Goal: Information Seeking & Learning: Learn about a topic

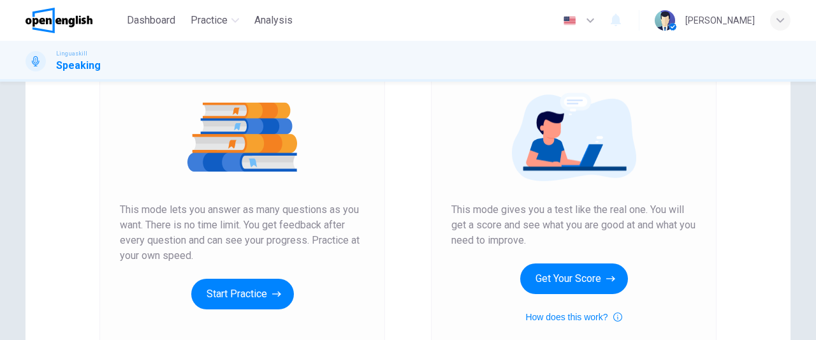
scroll to position [194, 0]
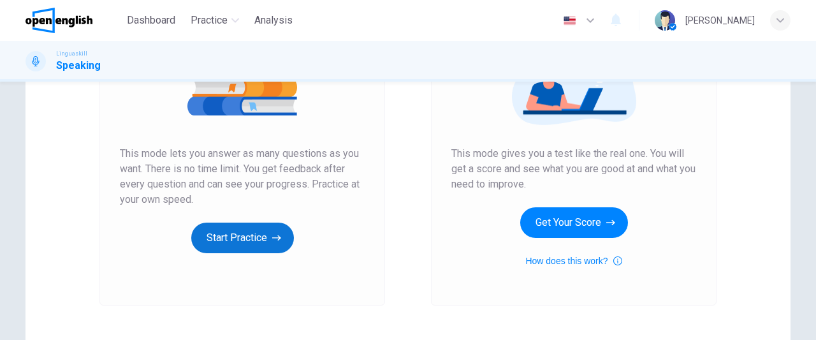
click at [261, 241] on button "Start Practice" at bounding box center [242, 237] width 103 height 31
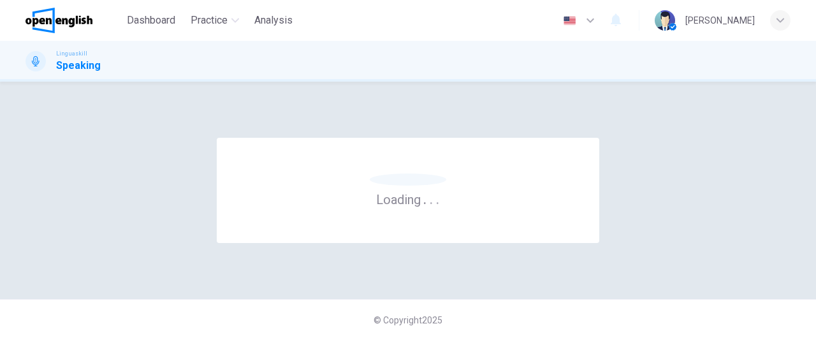
scroll to position [0, 0]
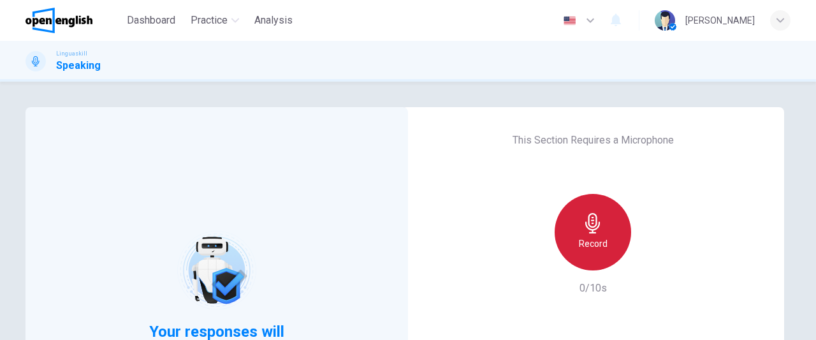
click at [599, 231] on icon "button" at bounding box center [592, 223] width 20 height 20
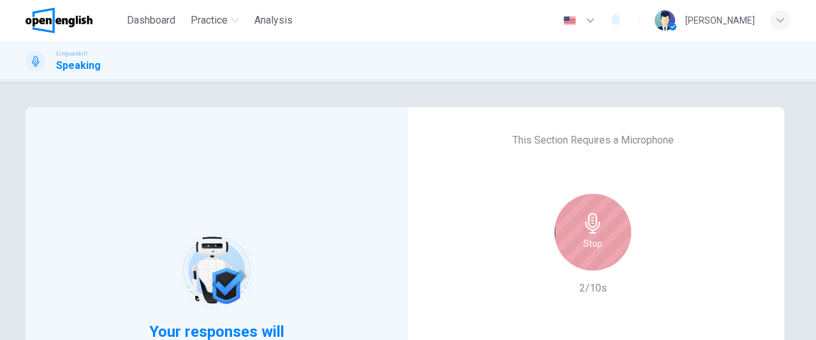
click at [599, 243] on div "Stop" at bounding box center [592, 232] width 76 height 76
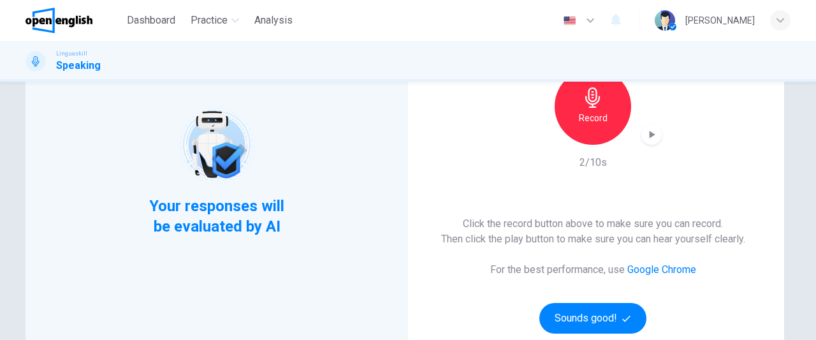
scroll to position [128, 0]
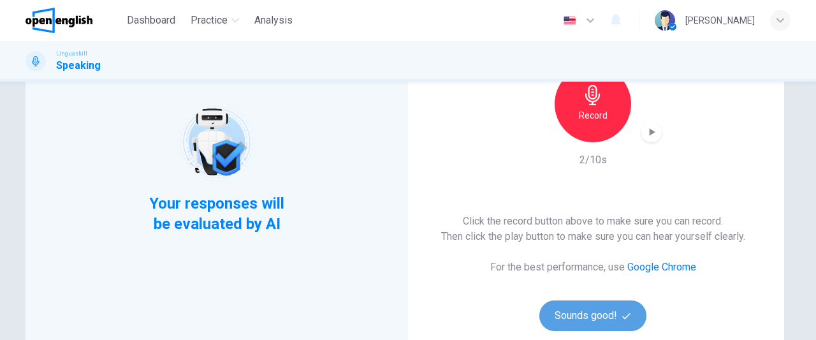
click at [596, 314] on button "Sounds good!" at bounding box center [592, 315] width 107 height 31
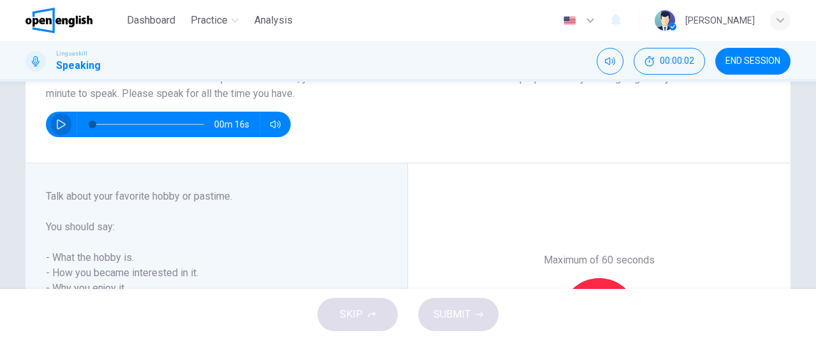
click at [57, 128] on icon "button" at bounding box center [61, 124] width 9 height 10
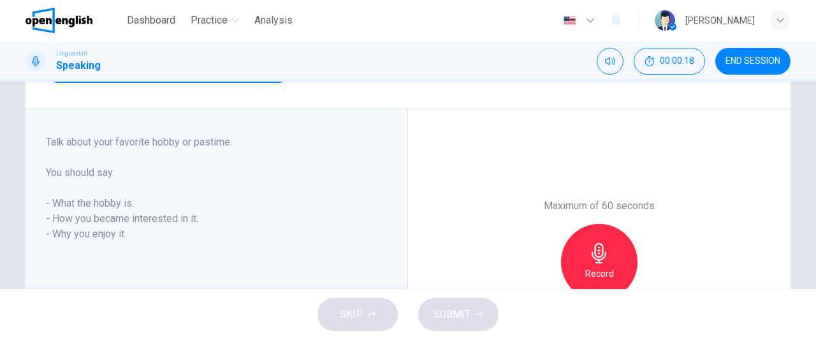
scroll to position [184, 0]
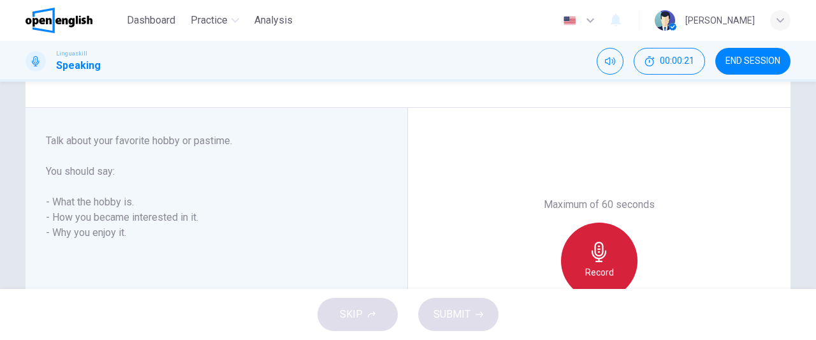
click at [598, 248] on icon "button" at bounding box center [599, 251] width 20 height 20
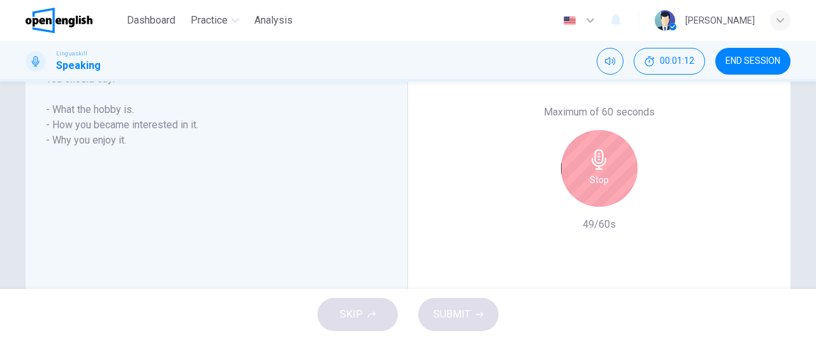
scroll to position [333, 0]
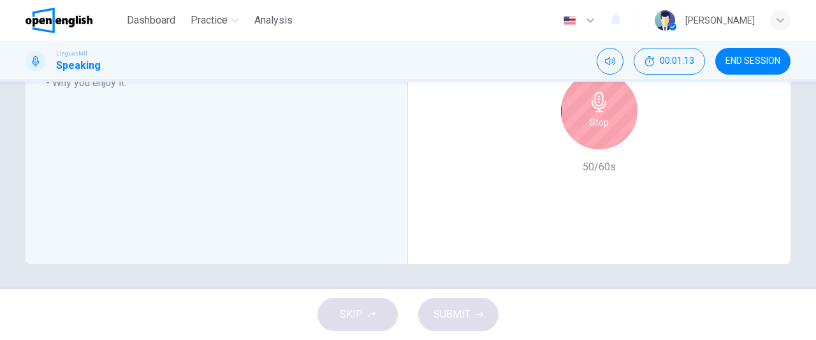
click at [598, 124] on h6 "Stop" at bounding box center [598, 122] width 19 height 15
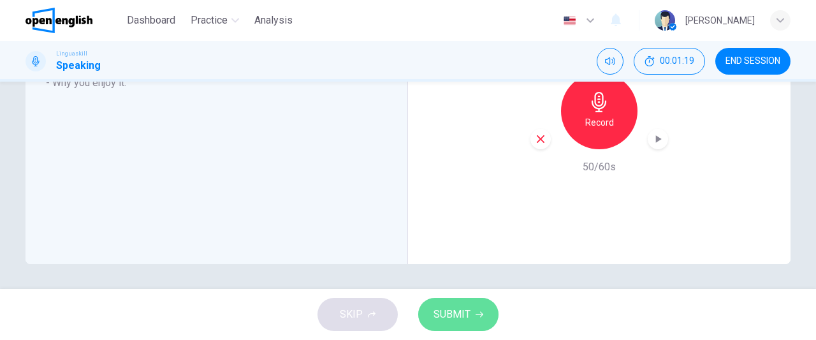
click at [475, 316] on icon "button" at bounding box center [479, 314] width 8 height 8
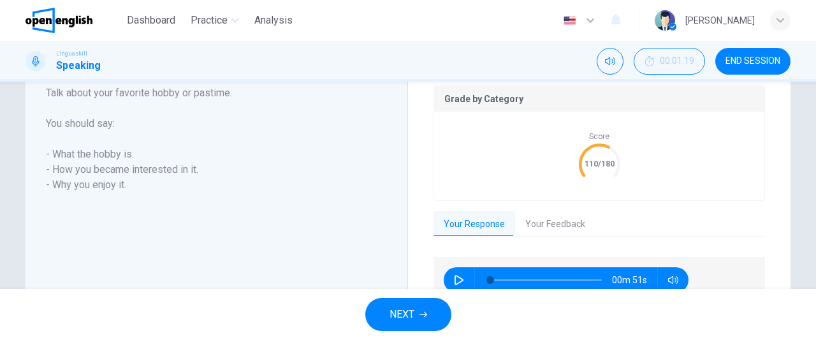
scroll to position [275, 0]
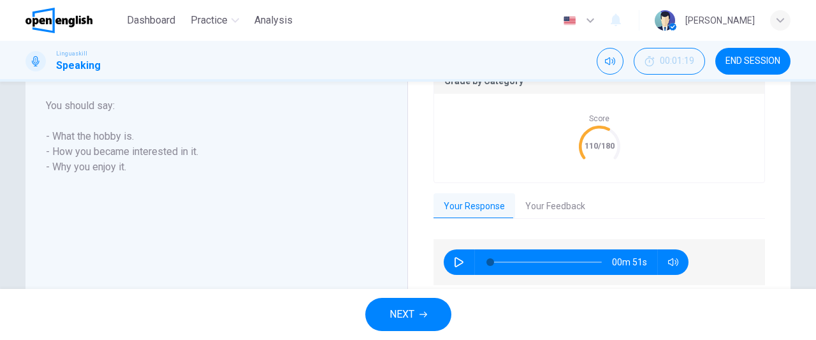
click at [553, 212] on button "Your Feedback" at bounding box center [555, 206] width 80 height 27
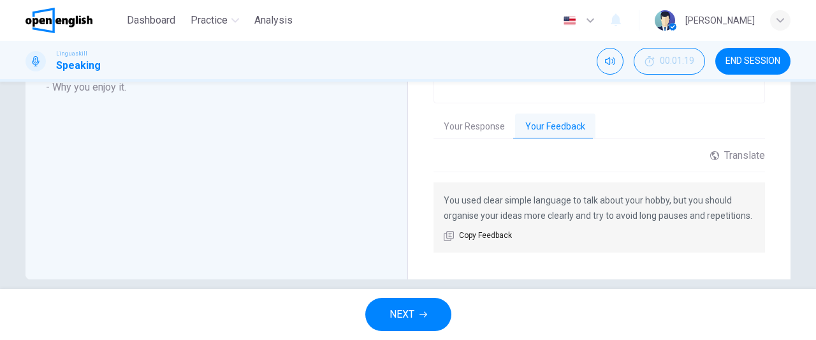
scroll to position [350, 0]
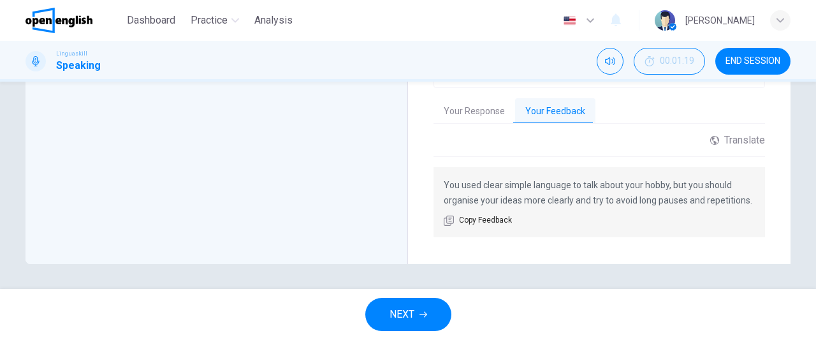
click at [419, 310] on button "NEXT" at bounding box center [408, 314] width 86 height 33
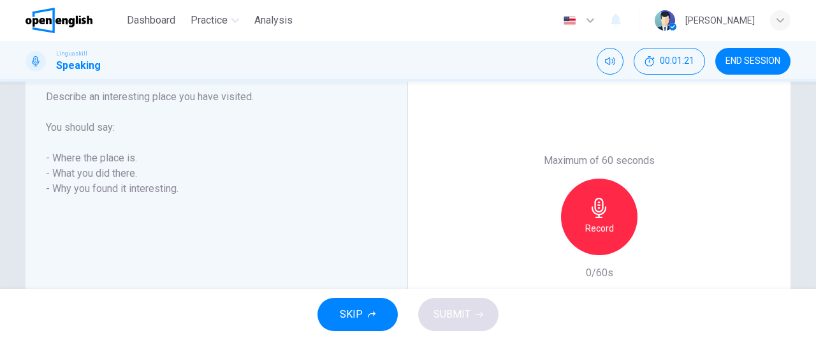
scroll to position [218, 0]
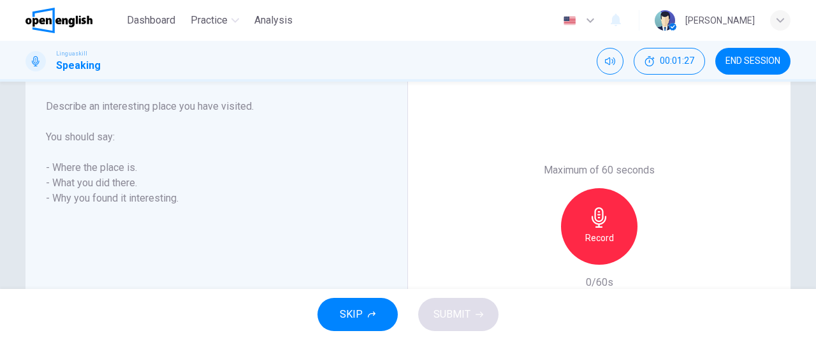
click at [602, 224] on icon "button" at bounding box center [599, 217] width 20 height 20
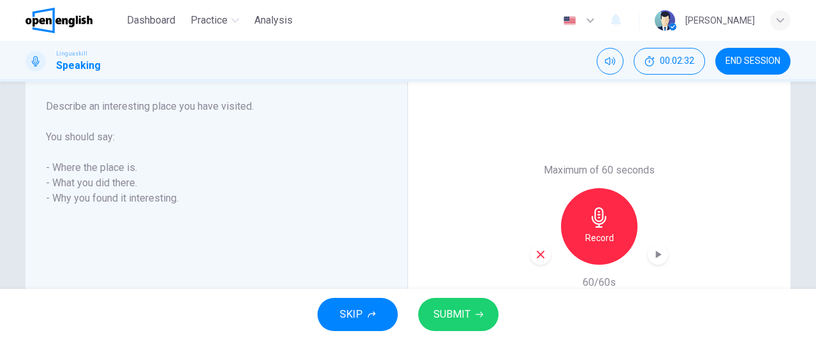
click at [465, 306] on span "SUBMIT" at bounding box center [451, 314] width 37 height 18
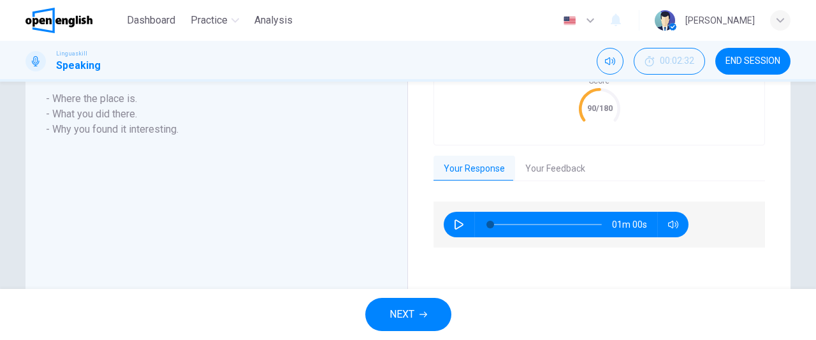
scroll to position [359, 0]
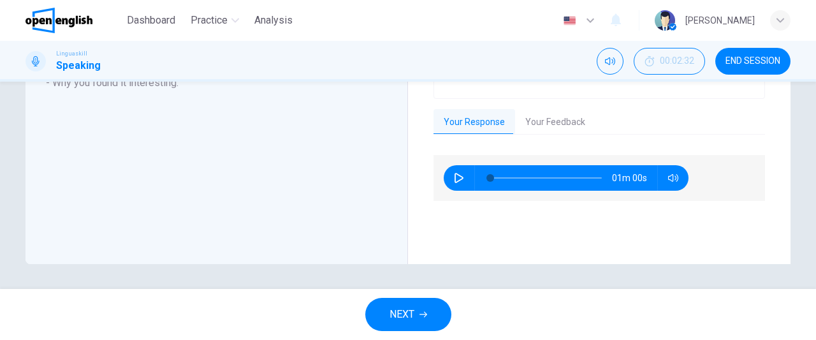
click at [429, 312] on button "NEXT" at bounding box center [408, 314] width 86 height 33
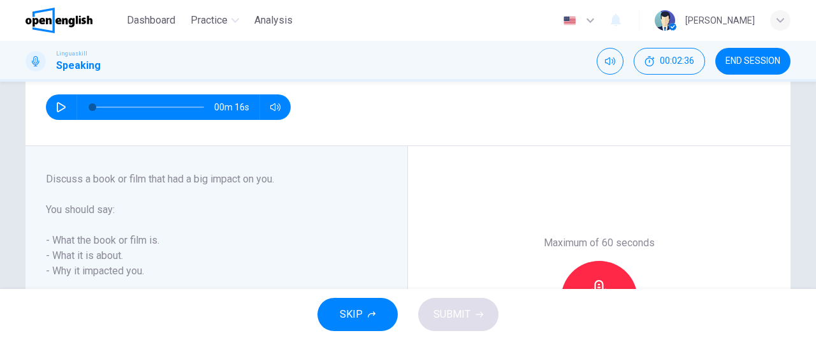
scroll to position [134, 0]
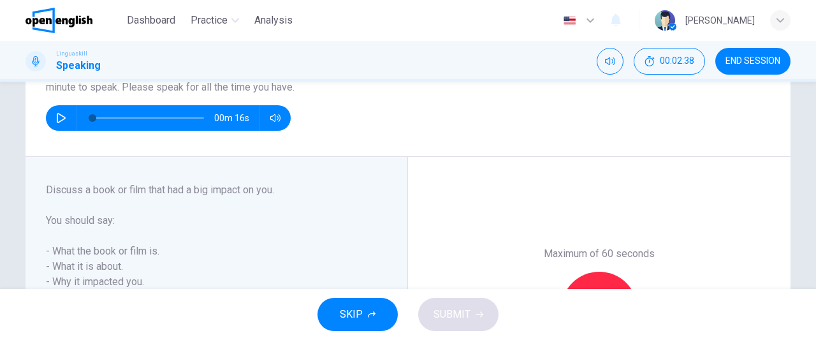
click at [61, 120] on icon "button" at bounding box center [61, 118] width 10 height 10
click at [56, 120] on icon "button" at bounding box center [61, 118] width 10 height 10
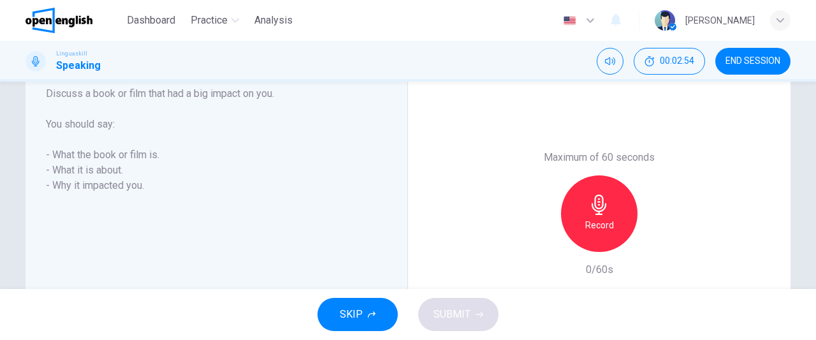
scroll to position [232, 0]
click at [605, 205] on icon "button" at bounding box center [599, 203] width 20 height 20
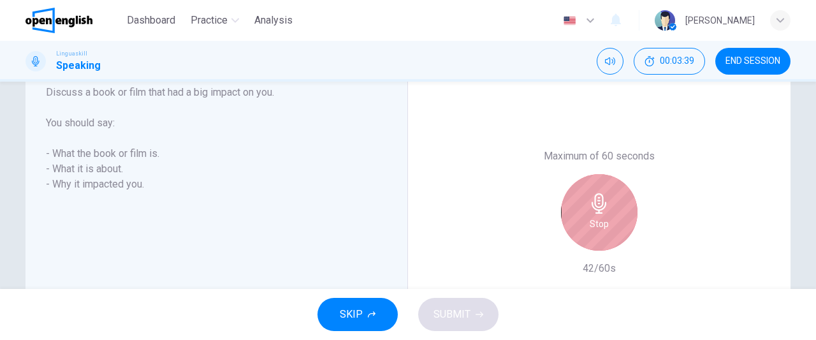
click at [605, 205] on icon "button" at bounding box center [599, 203] width 20 height 20
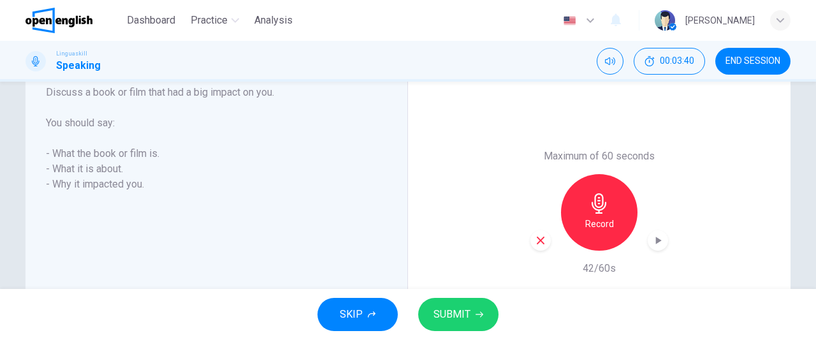
click at [534, 245] on div "button" at bounding box center [540, 240] width 20 height 20
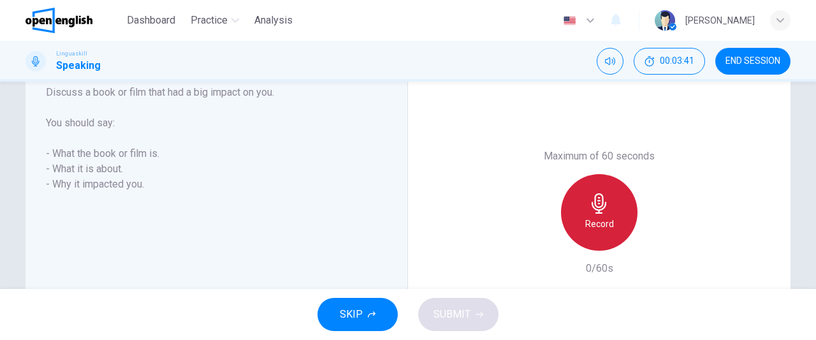
click at [614, 214] on div "Record" at bounding box center [599, 212] width 76 height 76
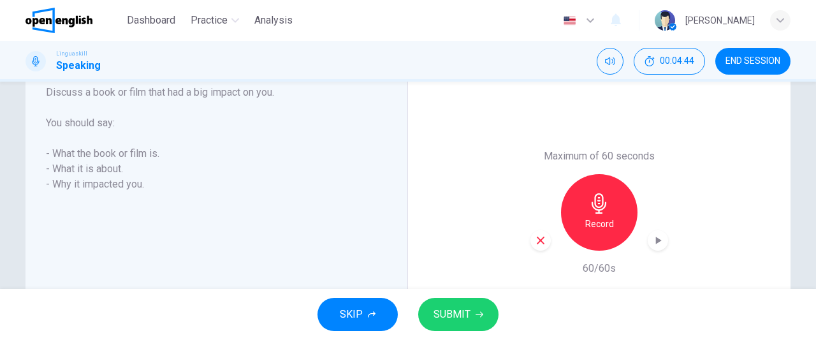
click at [478, 311] on icon "button" at bounding box center [479, 314] width 8 height 8
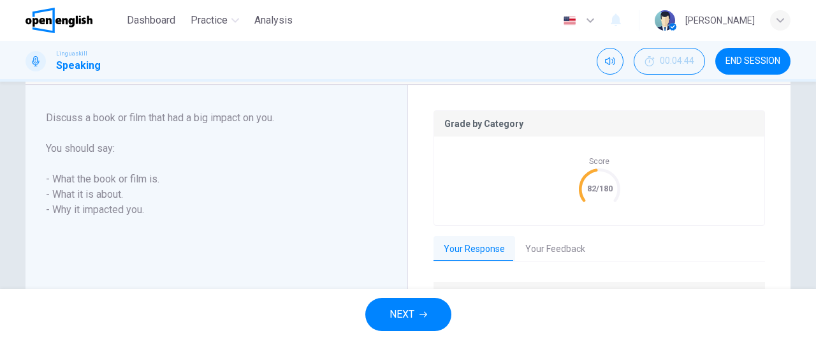
type input "*"
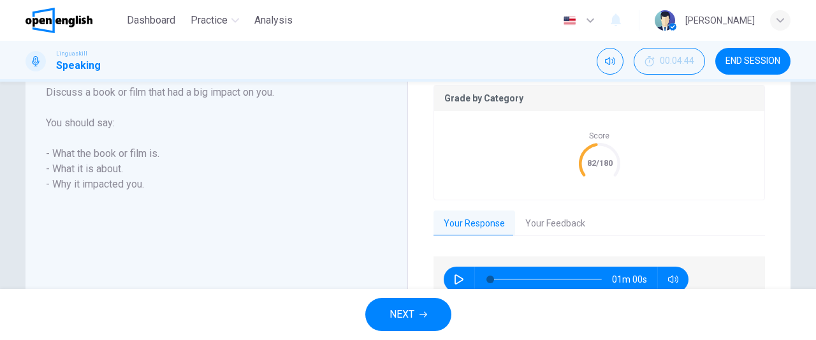
click at [545, 225] on button "Your Feedback" at bounding box center [555, 223] width 80 height 27
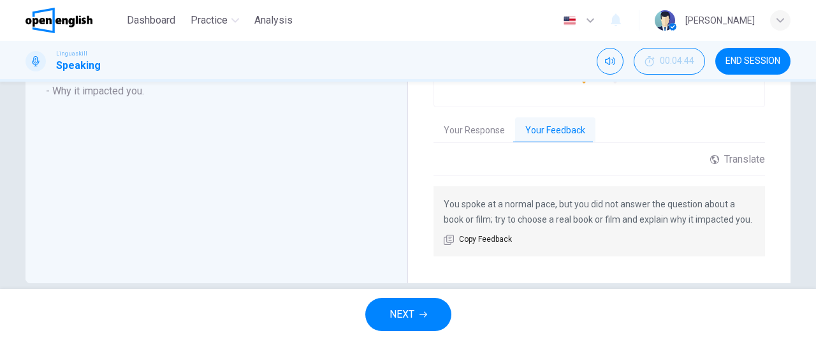
scroll to position [352, 0]
click at [463, 132] on button "Your Response" at bounding box center [474, 129] width 82 height 27
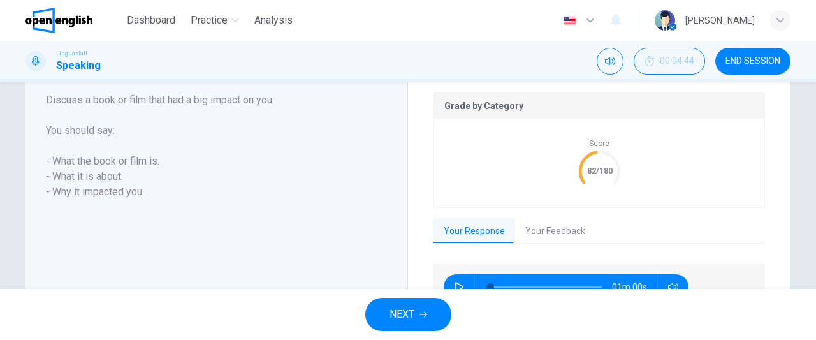
scroll to position [256, 0]
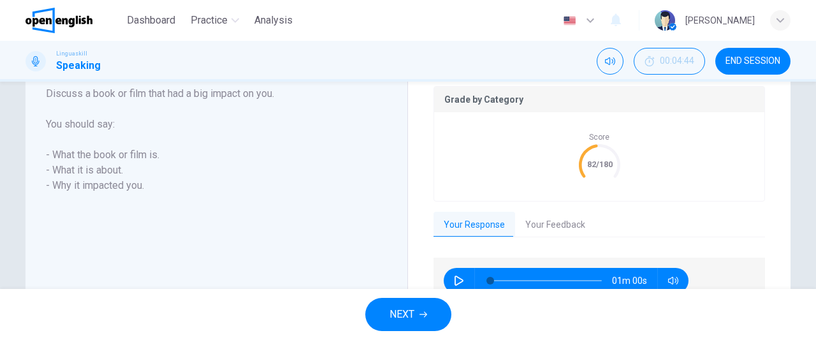
click at [420, 310] on button "NEXT" at bounding box center [408, 314] width 86 height 33
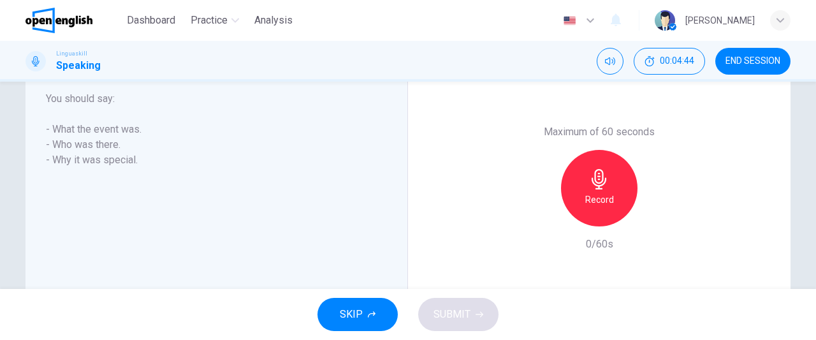
scroll to position [231, 0]
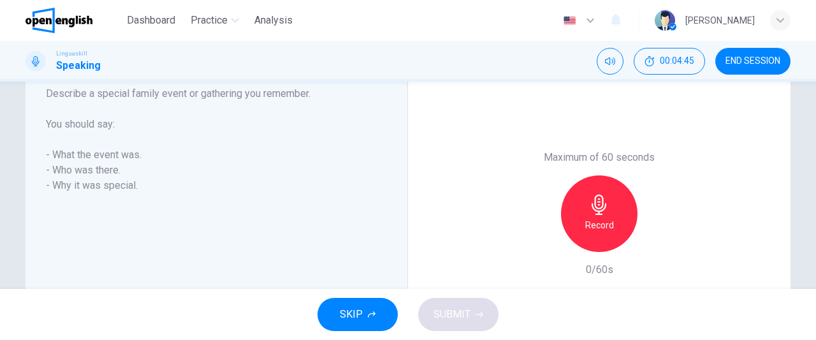
click at [767, 68] on button "END SESSION" at bounding box center [752, 61] width 75 height 27
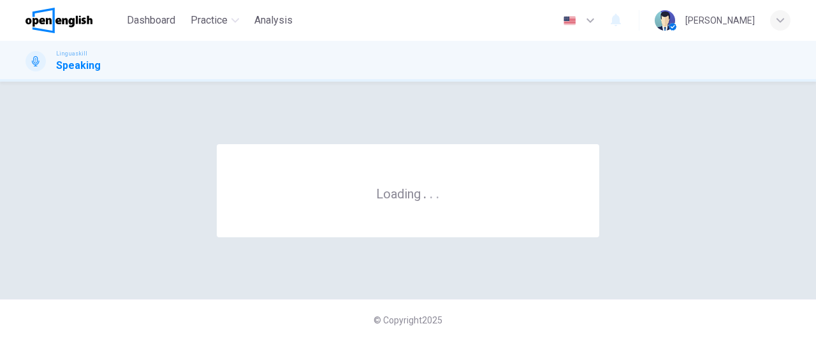
scroll to position [0, 0]
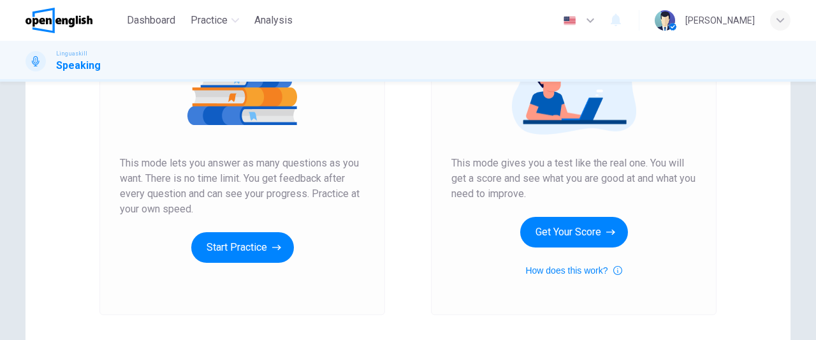
scroll to position [189, 0]
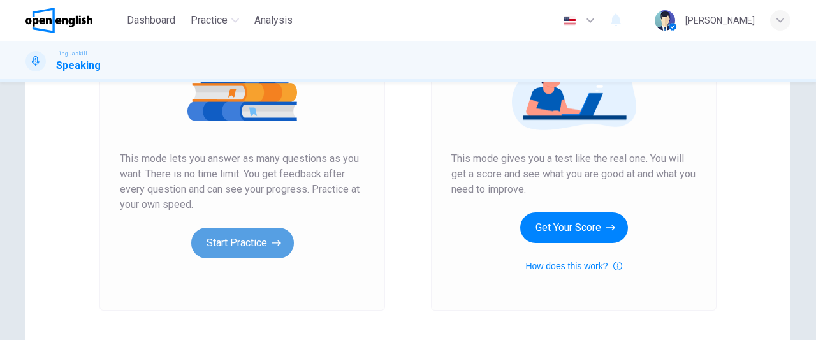
click at [242, 246] on button "Start Practice" at bounding box center [242, 242] width 103 height 31
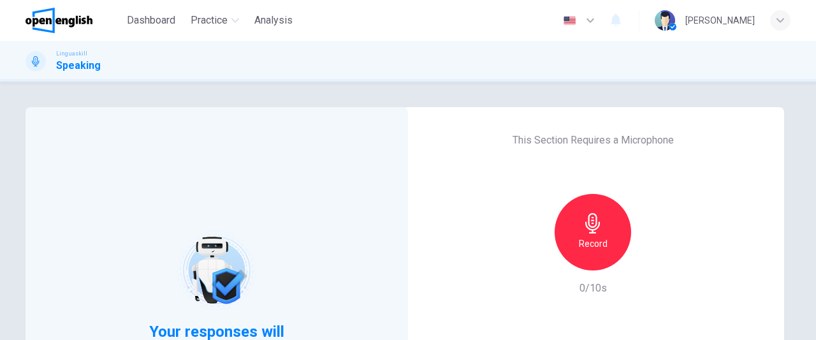
click at [596, 220] on icon "button" at bounding box center [592, 223] width 20 height 20
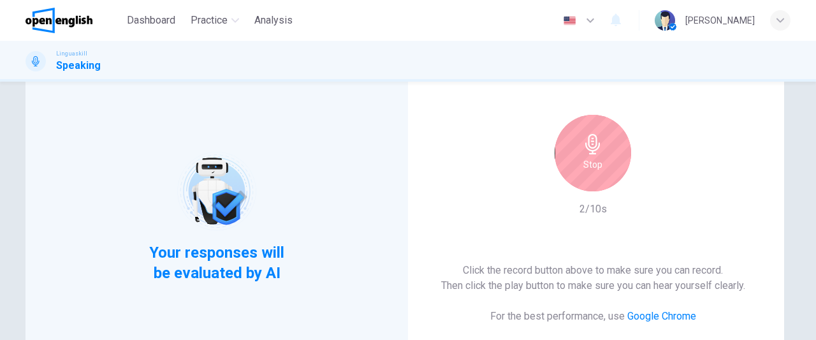
scroll to position [76, 0]
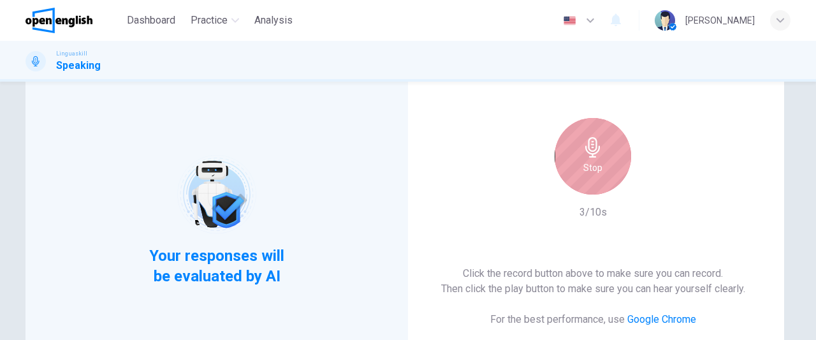
click at [582, 177] on div "Stop" at bounding box center [592, 156] width 76 height 76
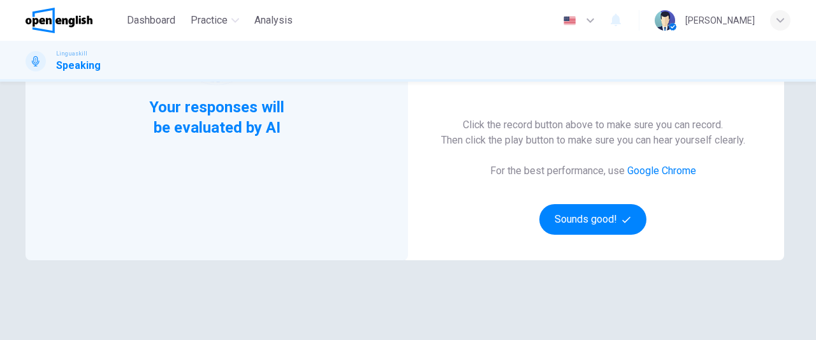
scroll to position [225, 0]
click at [557, 225] on button "Sounds good!" at bounding box center [592, 218] width 107 height 31
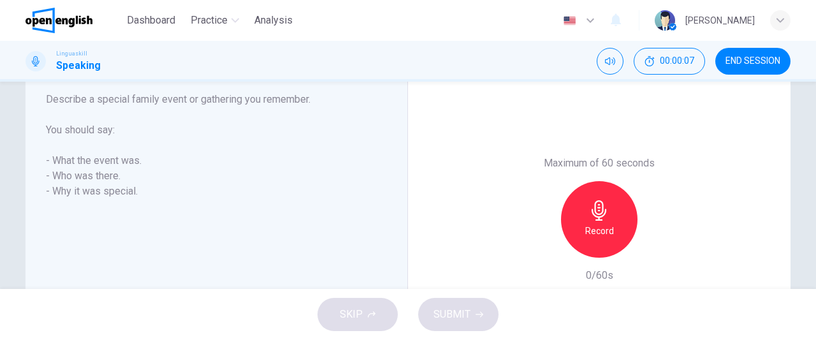
click at [600, 229] on h6 "Record" at bounding box center [599, 230] width 29 height 15
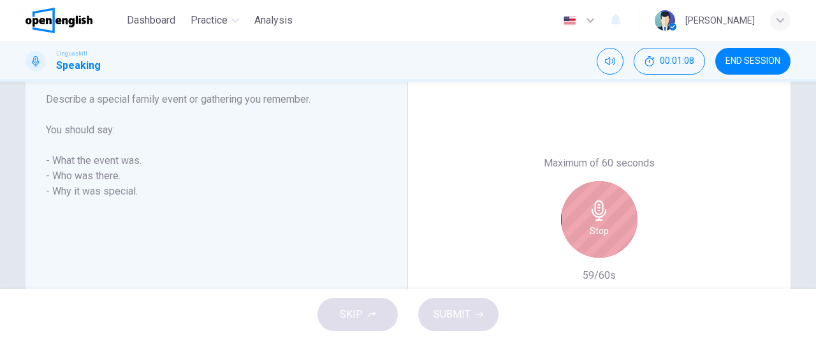
click at [600, 229] on h6 "Stop" at bounding box center [598, 230] width 19 height 15
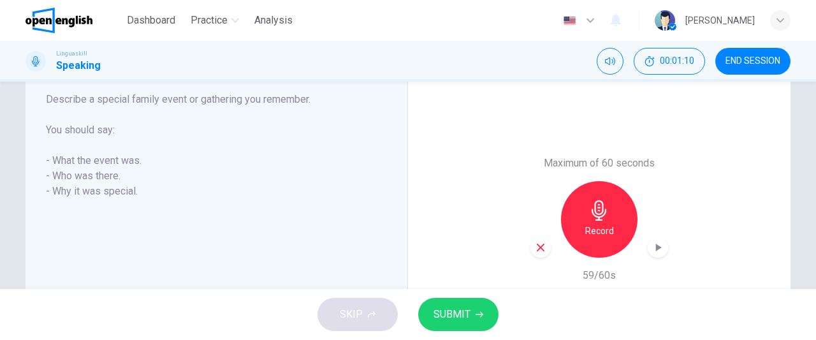
click at [486, 310] on button "SUBMIT" at bounding box center [458, 314] width 80 height 33
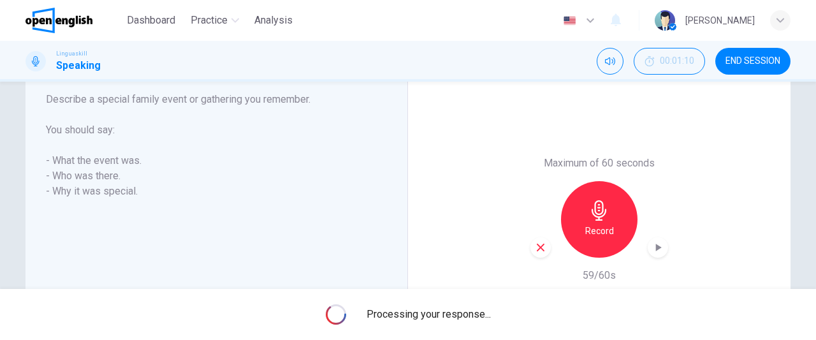
scroll to position [250, 0]
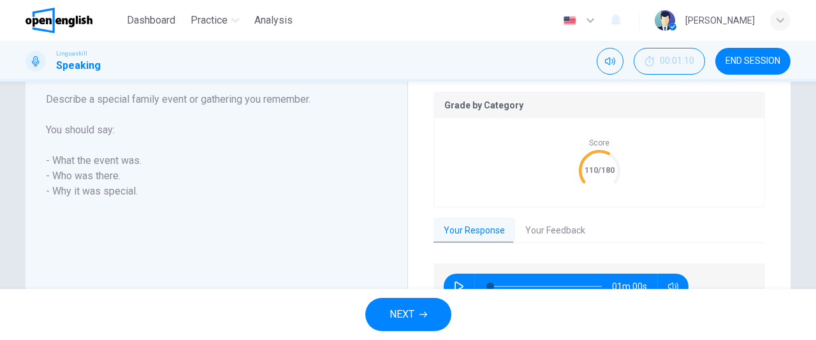
click at [421, 322] on button "NEXT" at bounding box center [408, 314] width 86 height 33
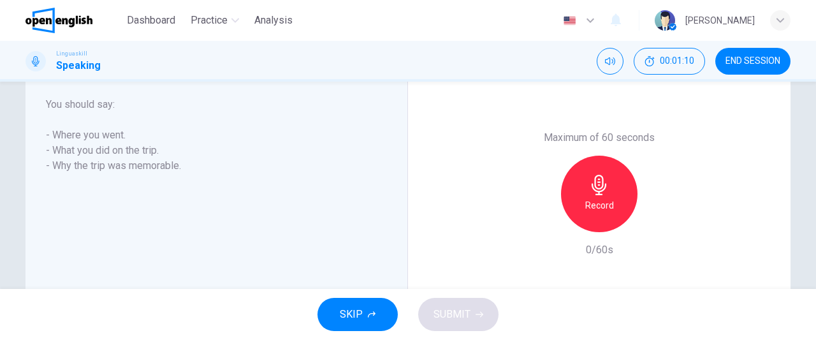
scroll to position [225, 0]
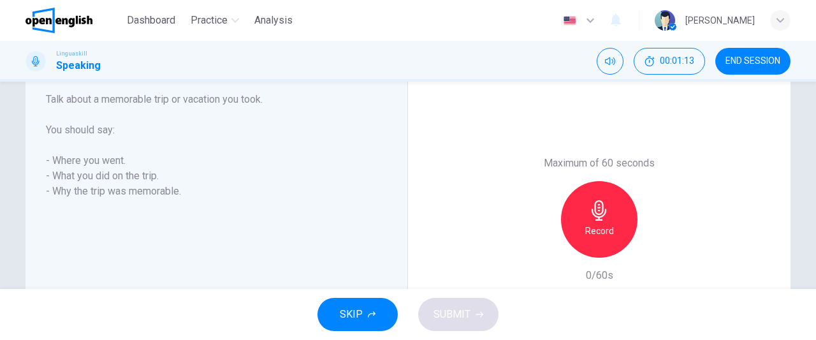
click at [595, 230] on h6 "Record" at bounding box center [599, 230] width 29 height 15
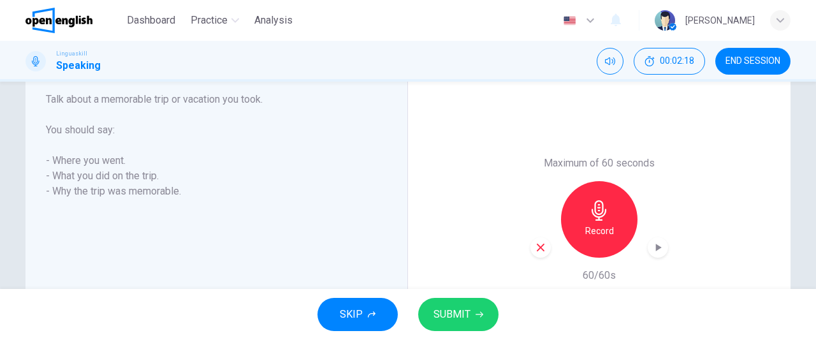
click at [538, 250] on icon "button" at bounding box center [540, 246] width 11 height 11
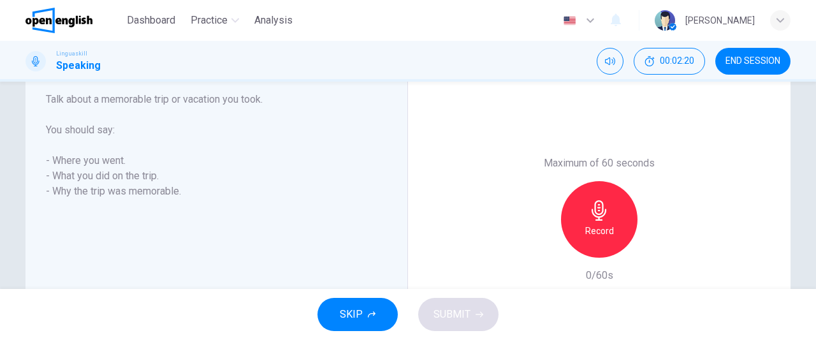
click at [630, 219] on div "Record" at bounding box center [599, 219] width 76 height 76
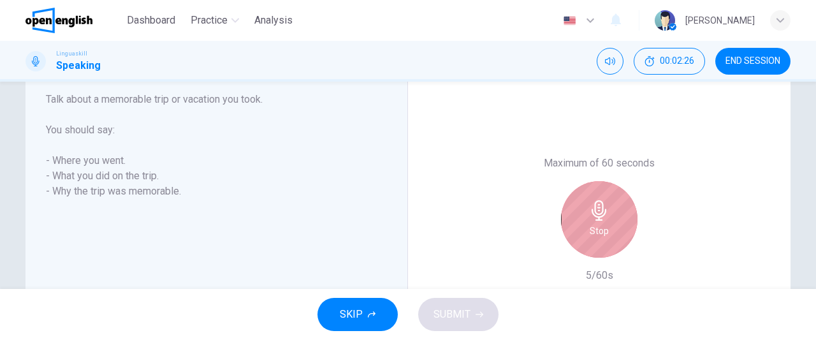
click at [630, 219] on div "Stop" at bounding box center [599, 219] width 76 height 76
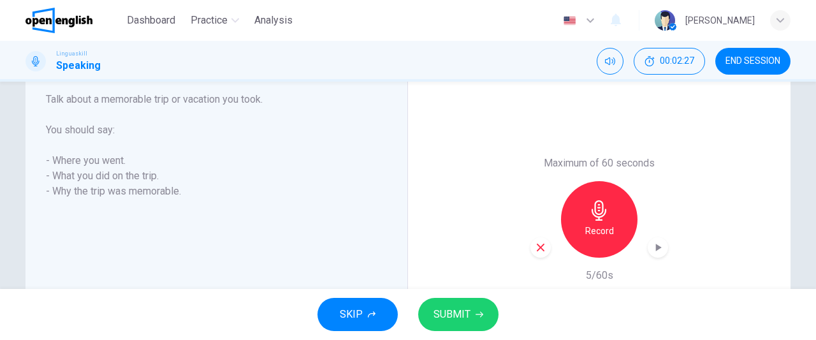
click at [535, 252] on icon "button" at bounding box center [540, 246] width 11 height 11
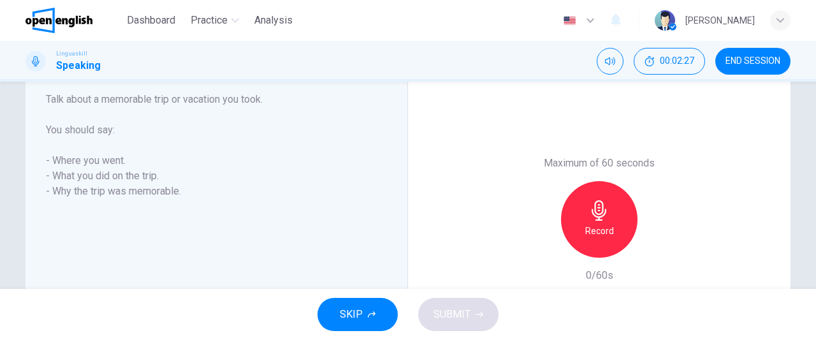
click at [587, 231] on h6 "Record" at bounding box center [599, 230] width 29 height 15
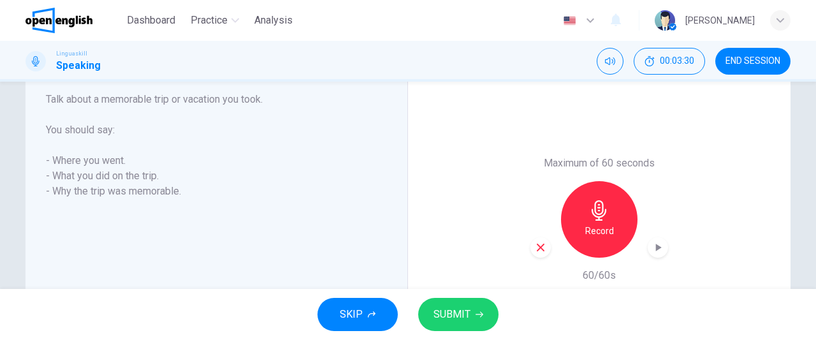
click at [482, 324] on button "SUBMIT" at bounding box center [458, 314] width 80 height 33
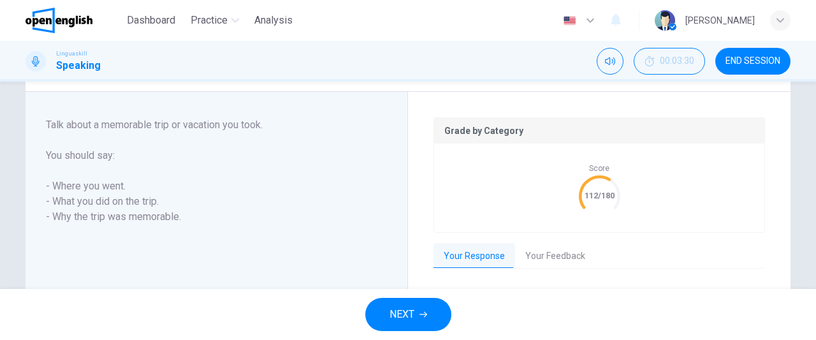
scroll to position [250, 0]
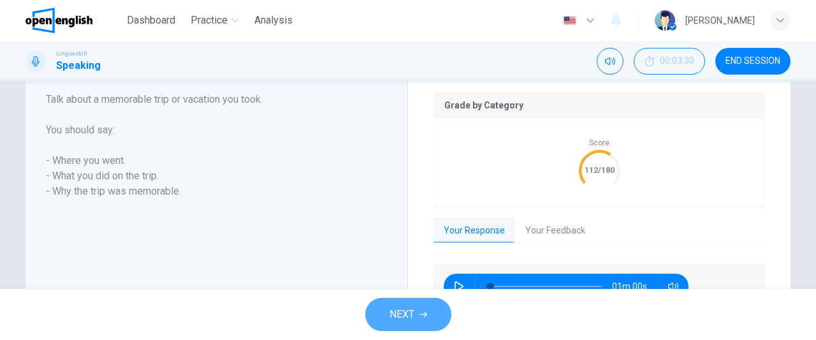
click at [415, 317] on button "NEXT" at bounding box center [408, 314] width 86 height 33
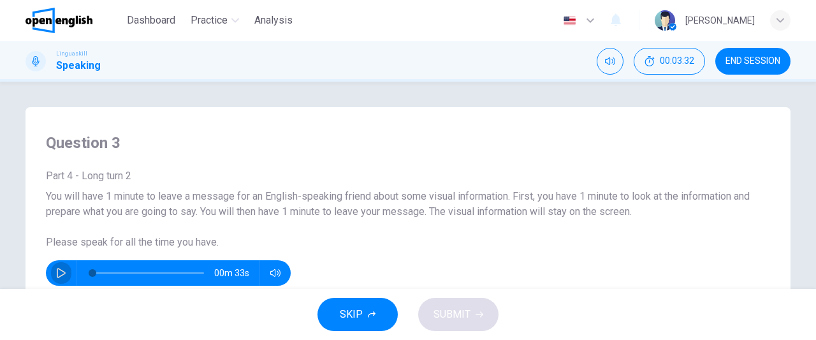
click at [62, 275] on icon "button" at bounding box center [61, 273] width 10 height 10
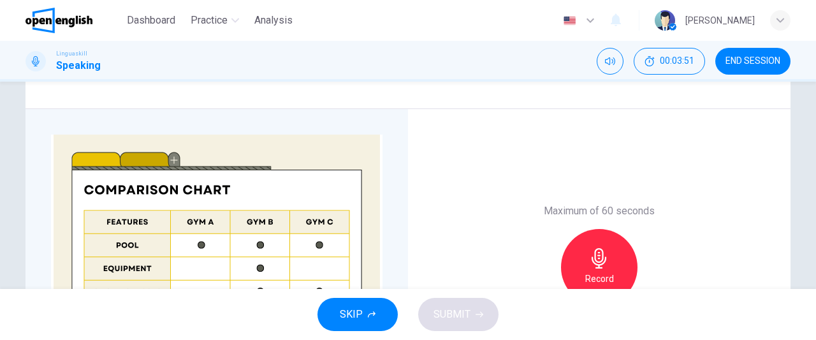
scroll to position [256, 0]
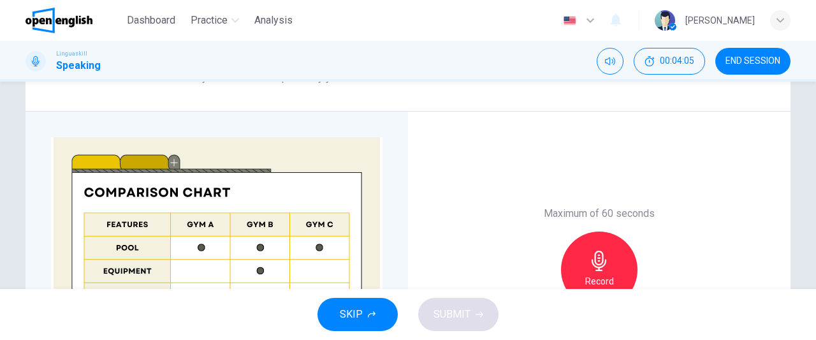
type input "*"
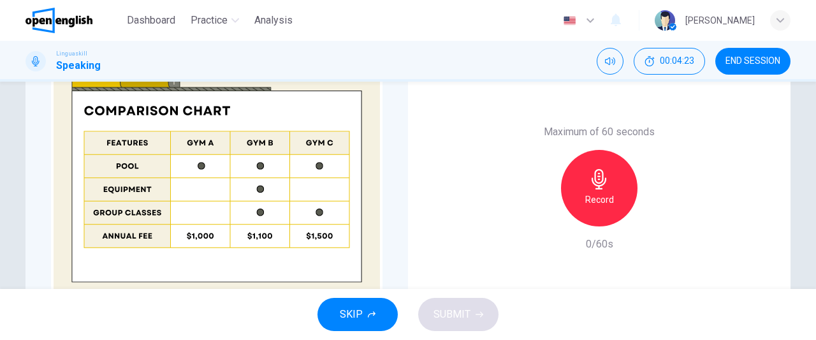
click at [590, 197] on h6 "Record" at bounding box center [599, 199] width 29 height 15
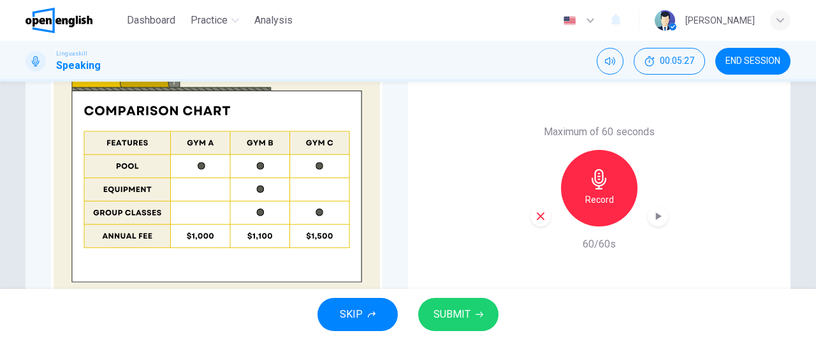
click at [454, 321] on span "SUBMIT" at bounding box center [451, 314] width 37 height 18
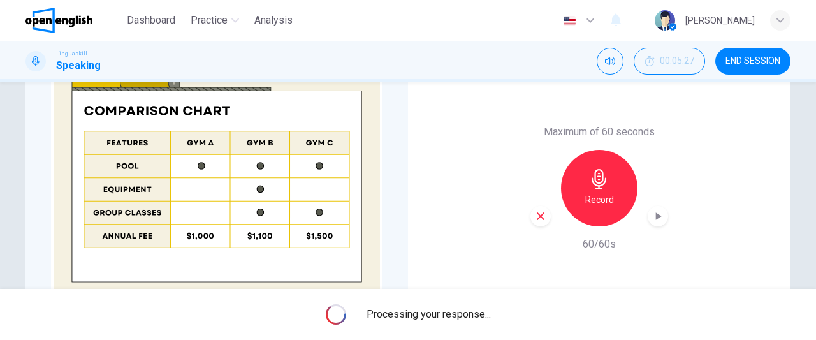
scroll to position [363, 0]
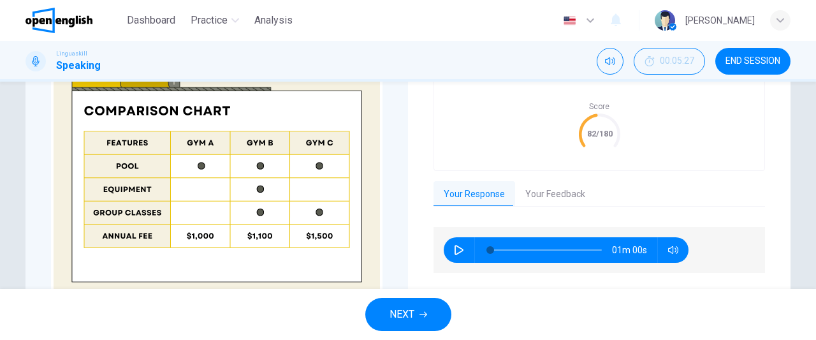
click at [568, 188] on button "Your Feedback" at bounding box center [555, 194] width 80 height 27
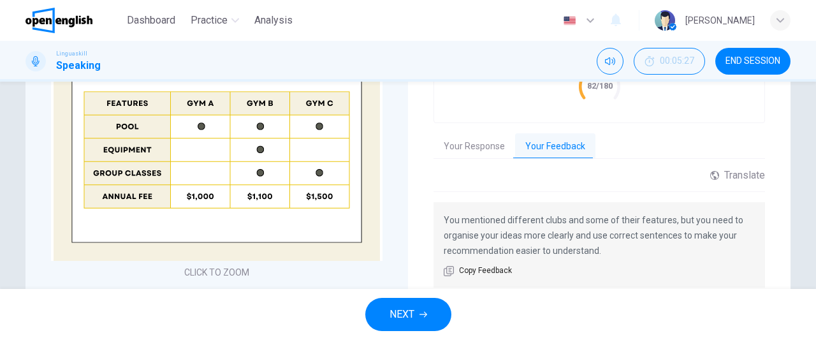
scroll to position [428, 0]
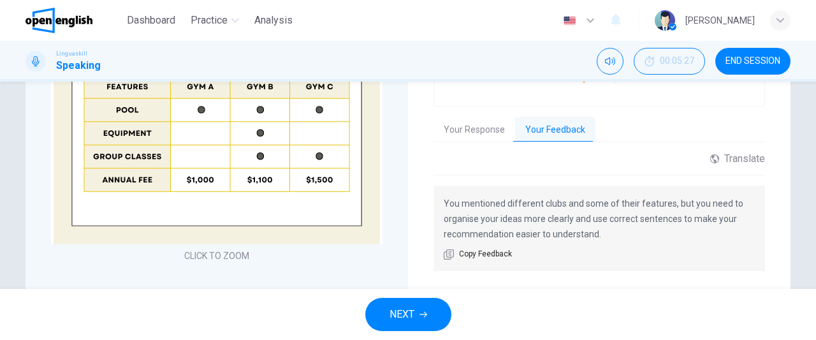
click at [417, 319] on button "NEXT" at bounding box center [408, 314] width 86 height 33
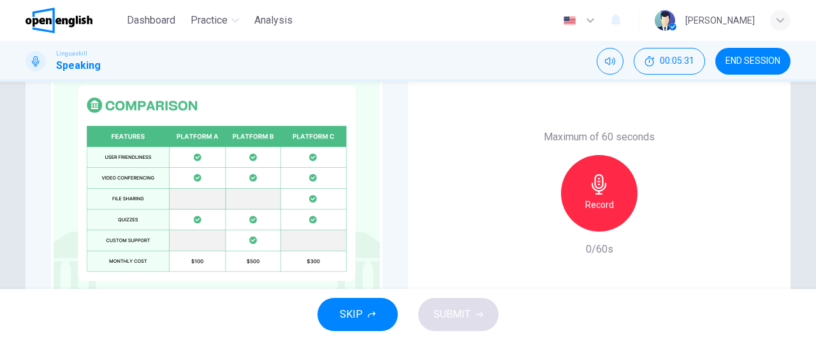
scroll to position [336, 0]
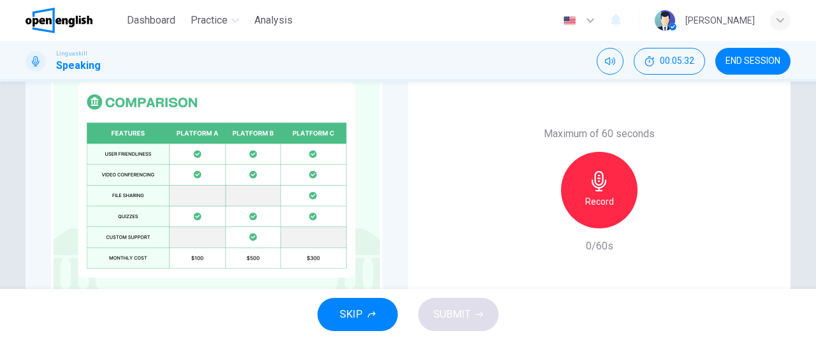
click at [601, 198] on h6 "Record" at bounding box center [599, 201] width 29 height 15
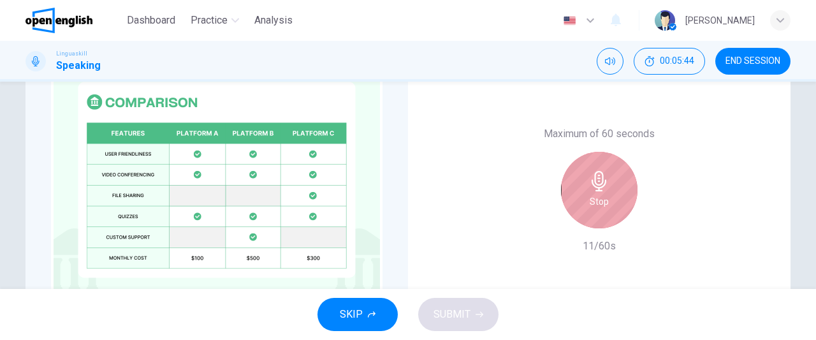
click at [601, 198] on h6 "Stop" at bounding box center [598, 201] width 19 height 15
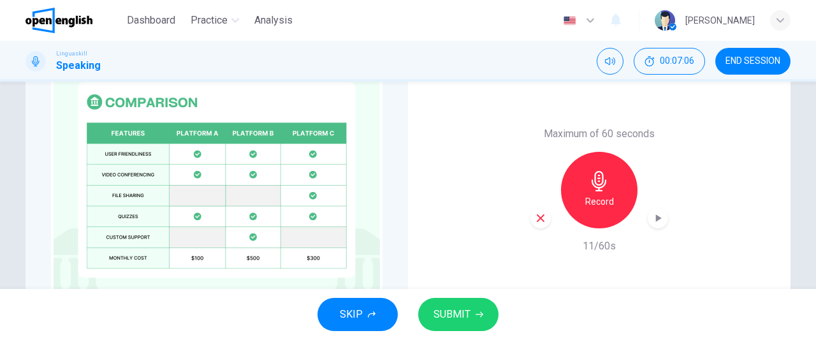
click at [537, 217] on icon "button" at bounding box center [541, 218] width 8 height 8
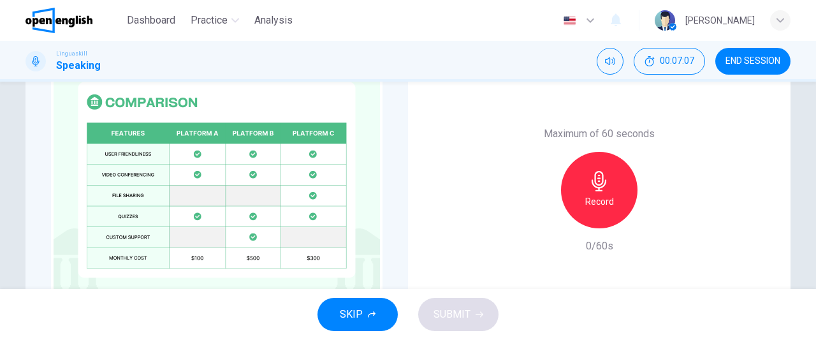
click at [593, 197] on h6 "Record" at bounding box center [599, 201] width 29 height 15
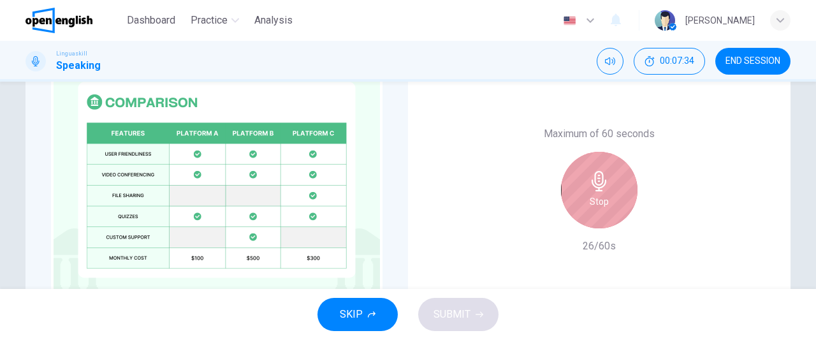
click at [593, 197] on h6 "Stop" at bounding box center [598, 201] width 19 height 15
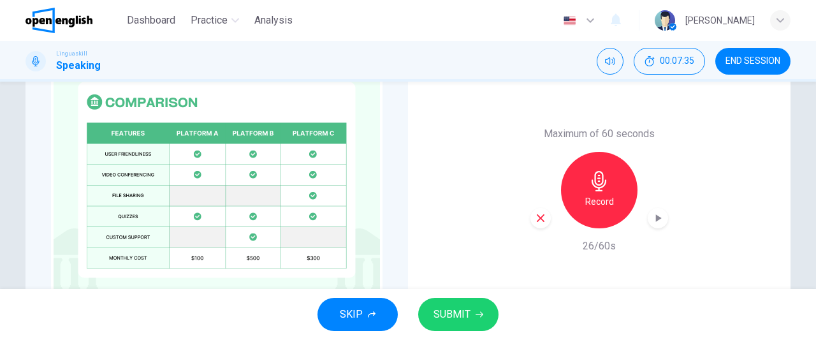
click at [536, 220] on icon "button" at bounding box center [540, 217] width 11 height 11
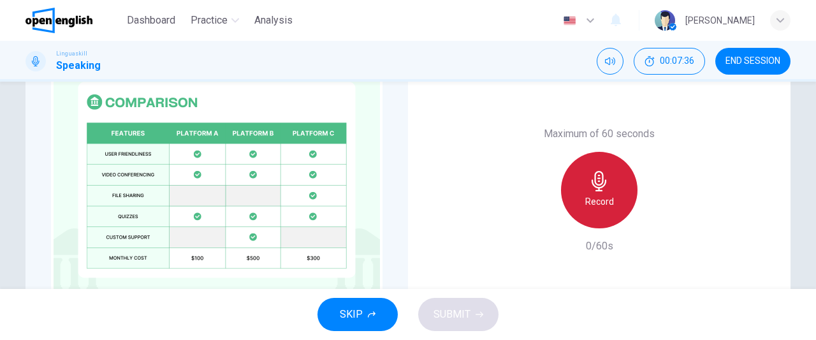
click at [608, 192] on div "Record" at bounding box center [599, 190] width 76 height 76
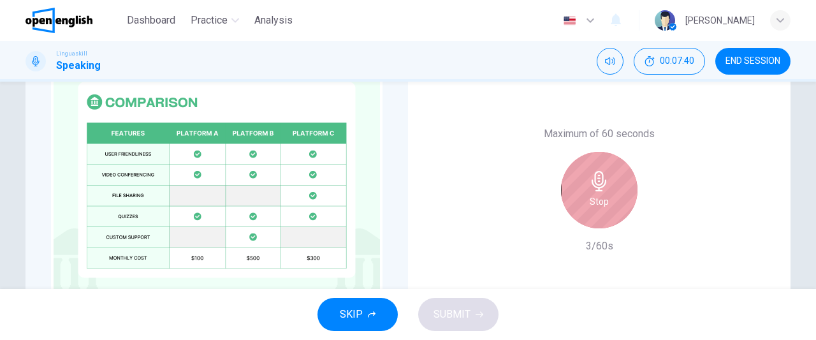
click at [608, 192] on div "Stop" at bounding box center [599, 190] width 76 height 76
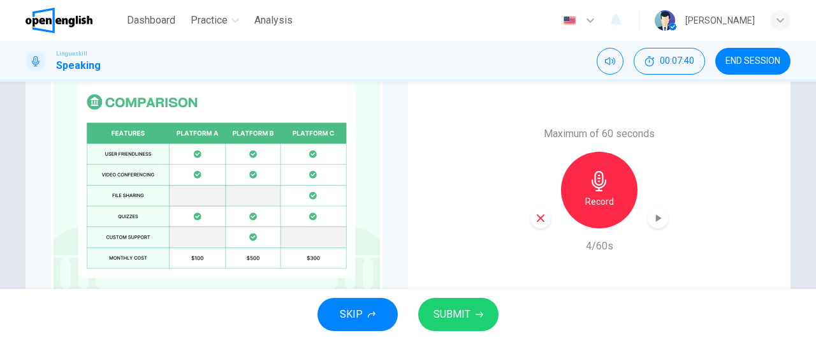
click at [538, 215] on icon "button" at bounding box center [540, 217] width 11 height 11
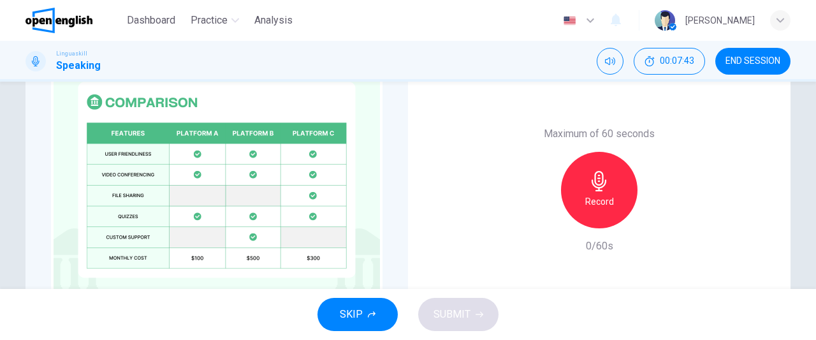
click at [598, 206] on h6 "Record" at bounding box center [599, 201] width 29 height 15
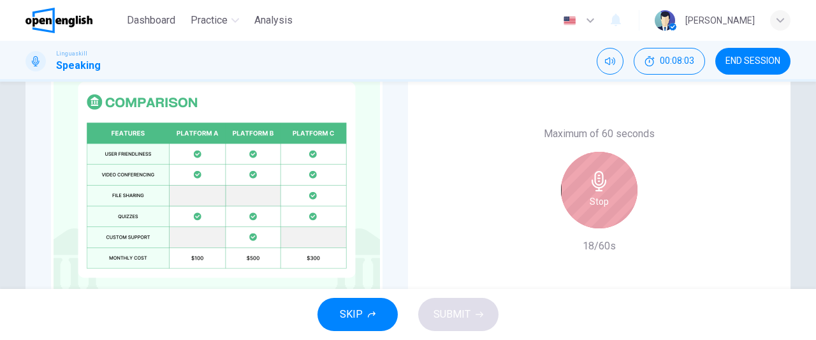
click at [594, 219] on div "Stop" at bounding box center [599, 190] width 76 height 76
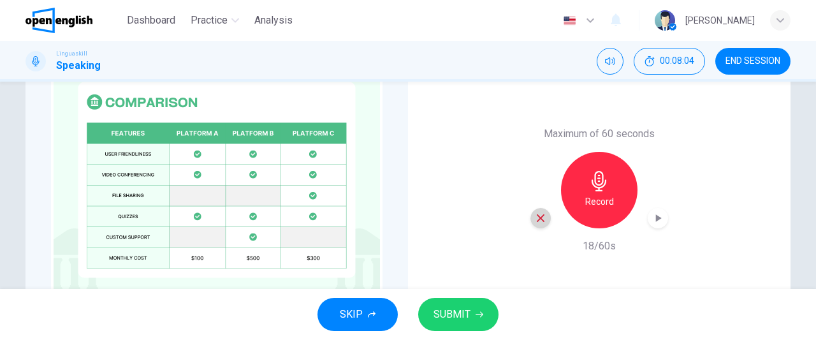
click at [537, 220] on icon "button" at bounding box center [540, 217] width 11 height 11
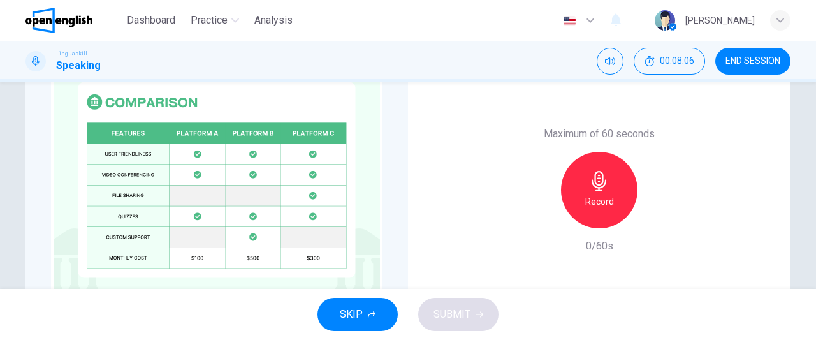
click at [585, 208] on h6 "Record" at bounding box center [599, 201] width 29 height 15
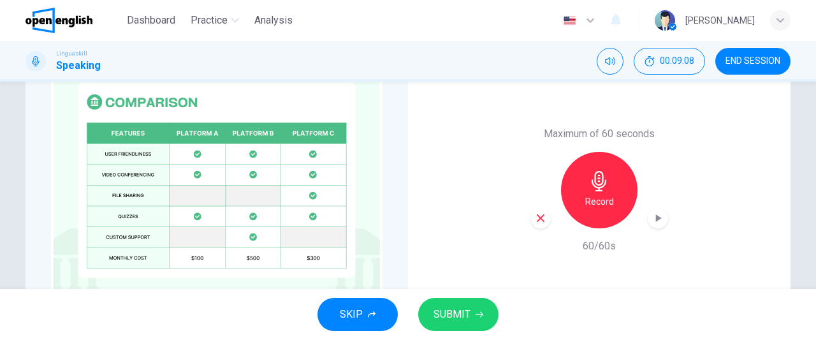
click at [538, 218] on icon "button" at bounding box center [541, 218] width 8 height 8
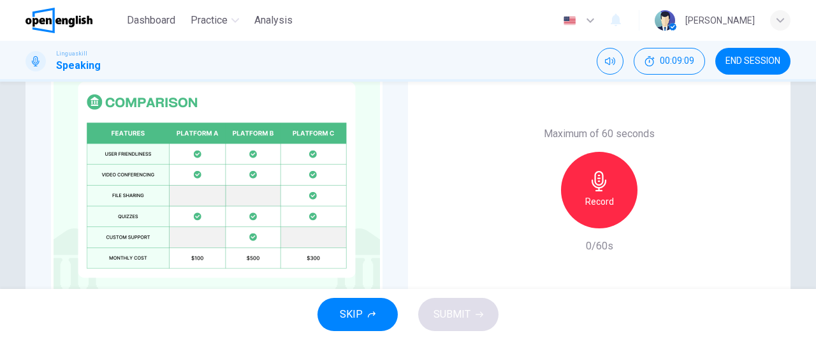
click at [604, 202] on h6 "Record" at bounding box center [599, 201] width 29 height 15
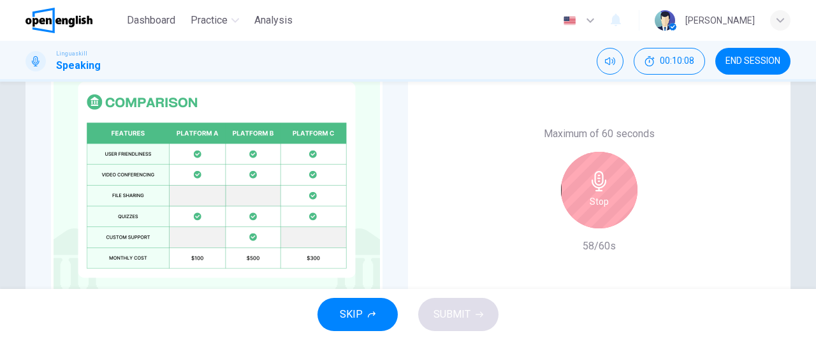
click at [604, 202] on h6 "Stop" at bounding box center [598, 201] width 19 height 15
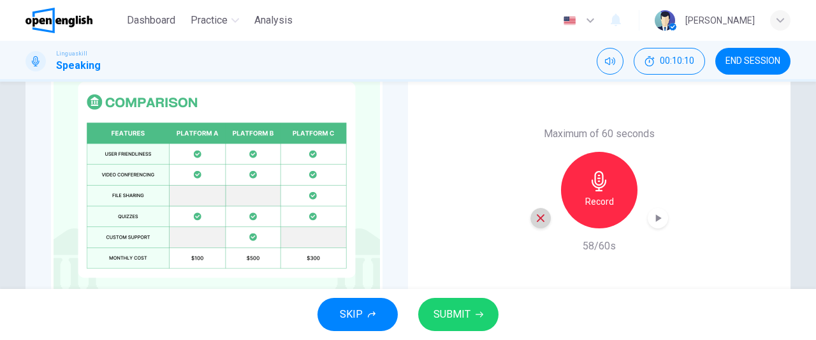
click at [539, 221] on icon "button" at bounding box center [540, 217] width 11 height 11
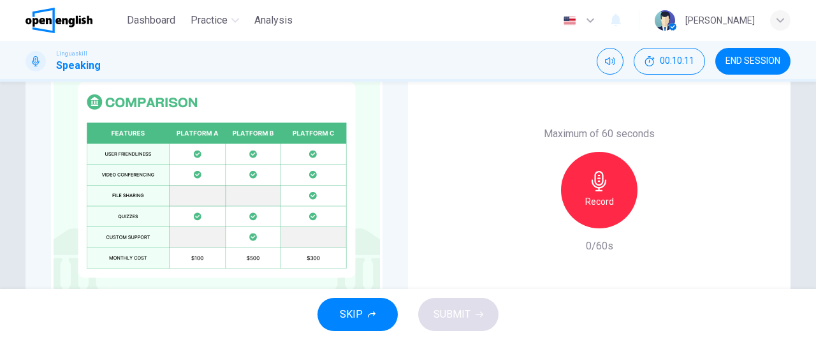
click at [600, 196] on h6 "Record" at bounding box center [599, 201] width 29 height 15
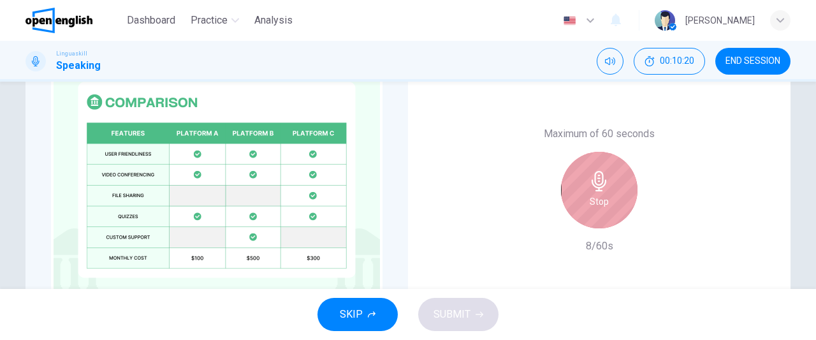
click at [600, 196] on h6 "Stop" at bounding box center [598, 201] width 19 height 15
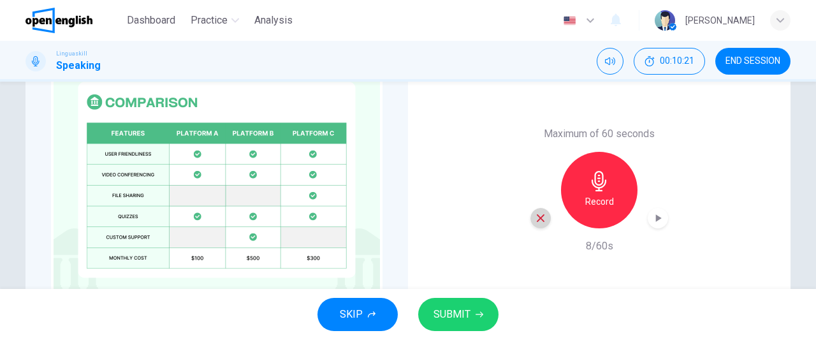
click at [540, 218] on icon "button" at bounding box center [540, 217] width 11 height 11
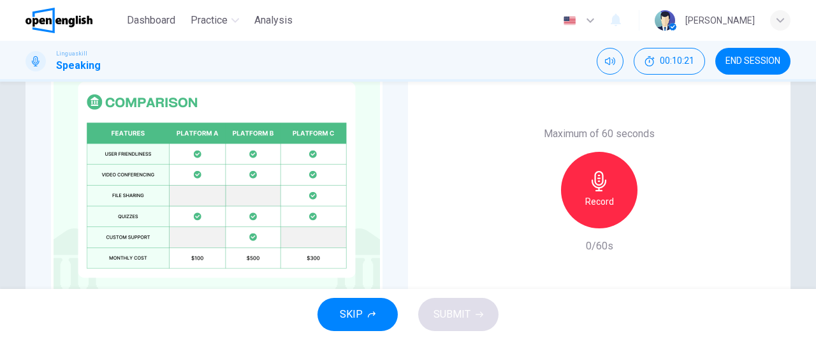
click at [618, 197] on div "Record" at bounding box center [599, 190] width 76 height 76
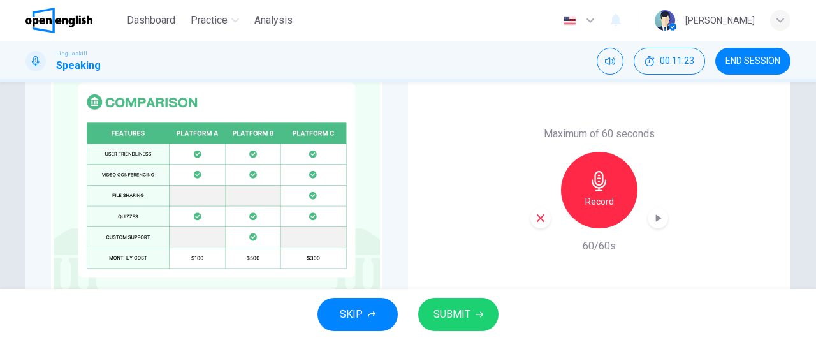
click at [603, 208] on h6 "Record" at bounding box center [599, 201] width 29 height 15
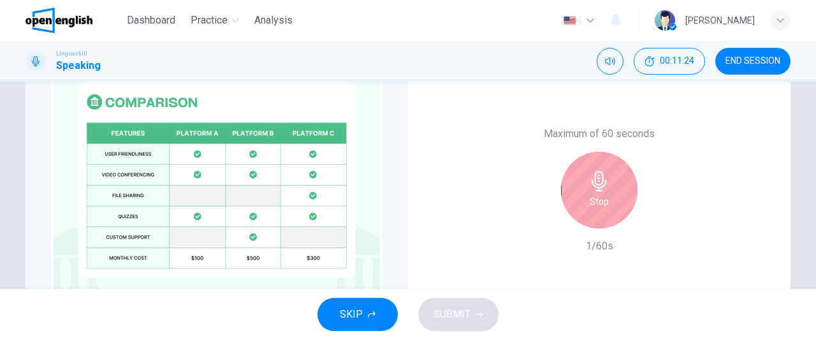
click at [571, 209] on div "Stop" at bounding box center [599, 190] width 76 height 76
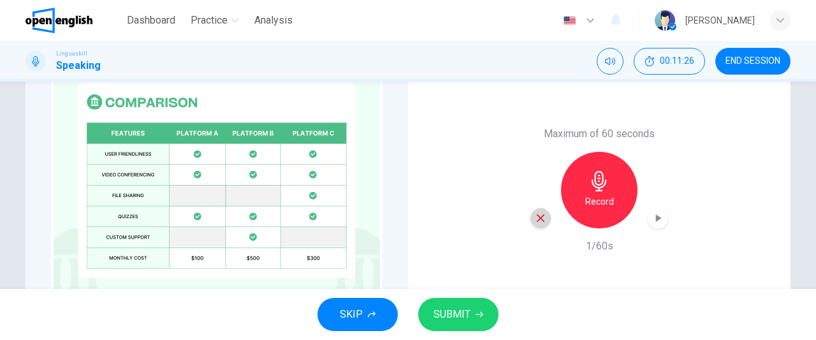
click at [539, 220] on icon "button" at bounding box center [541, 218] width 8 height 8
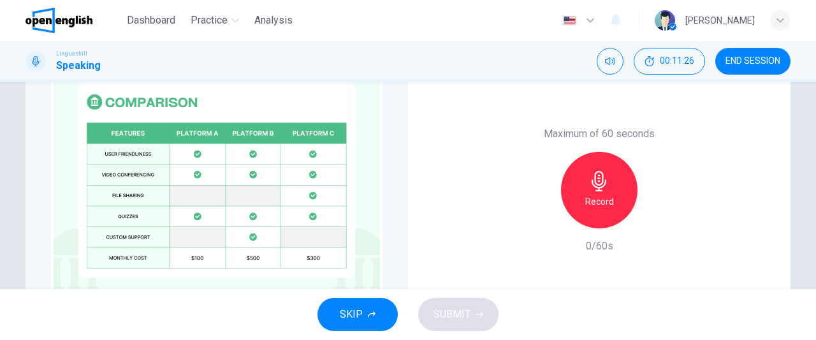
click at [584, 211] on div "Record" at bounding box center [599, 190] width 76 height 76
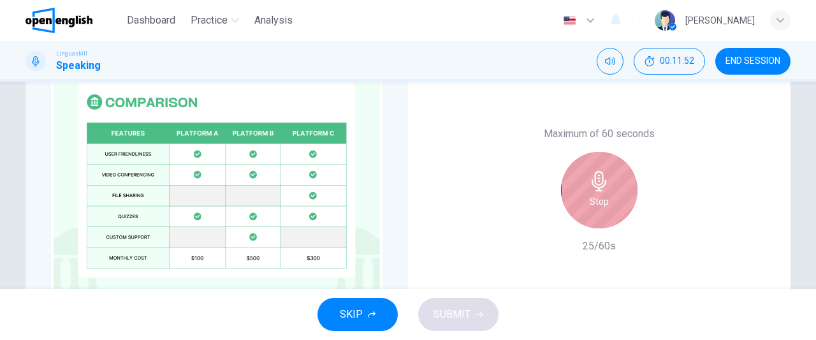
click at [584, 211] on div "Stop" at bounding box center [599, 190] width 76 height 76
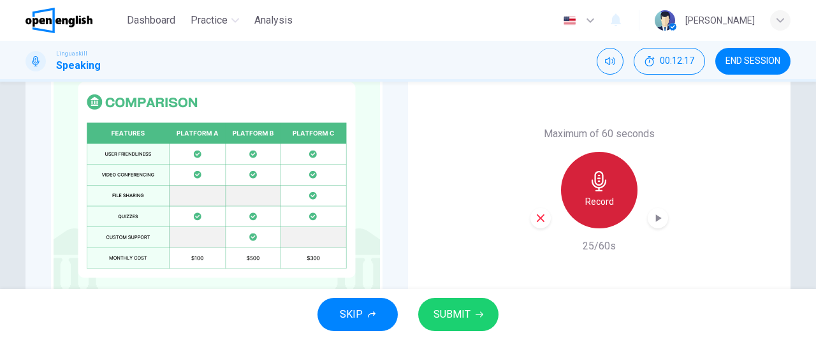
click at [584, 211] on div "Record" at bounding box center [599, 190] width 76 height 76
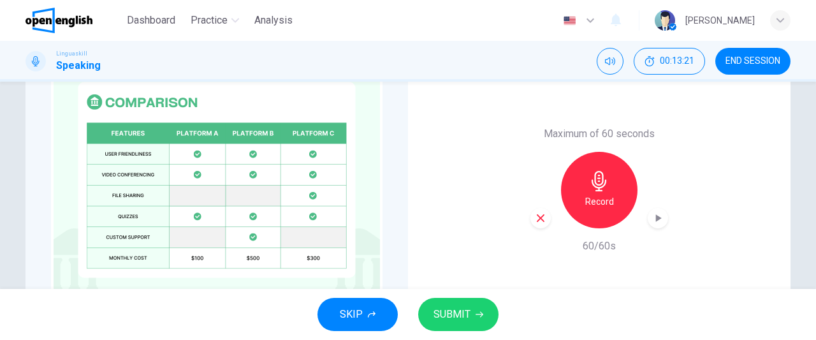
click at [537, 220] on icon "button" at bounding box center [540, 217] width 11 height 11
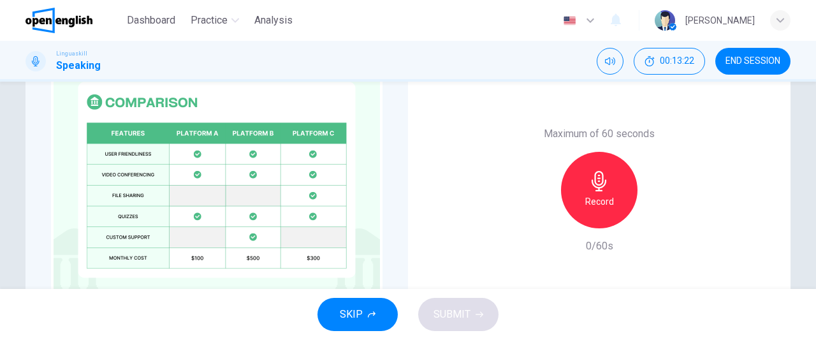
click at [613, 187] on div "Record" at bounding box center [599, 190] width 76 height 76
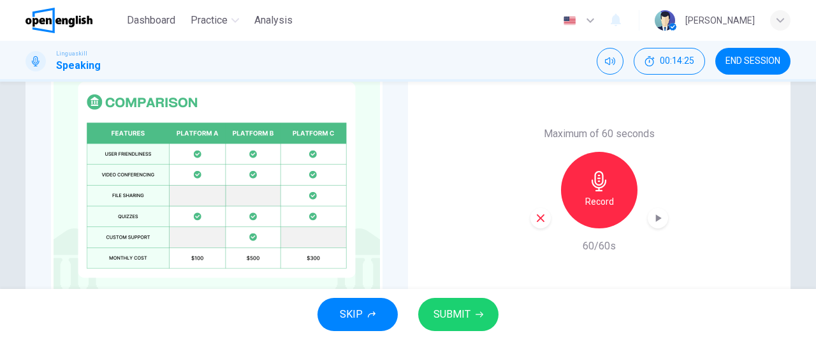
click at [466, 312] on span "SUBMIT" at bounding box center [451, 314] width 37 height 18
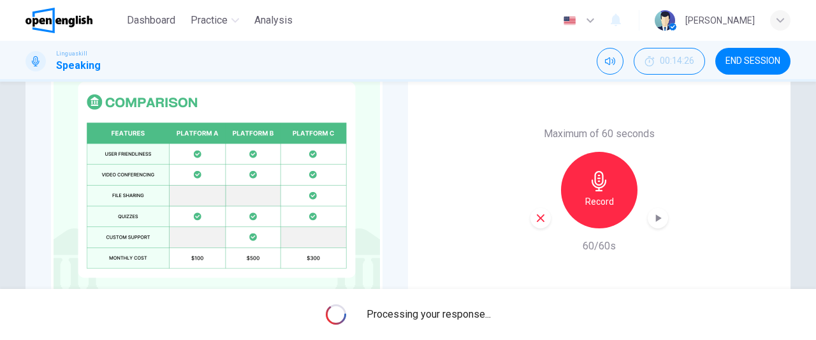
scroll to position [361, 0]
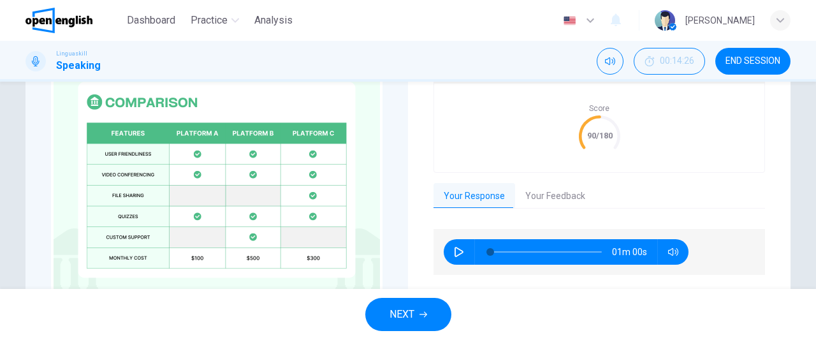
click at [423, 318] on button "NEXT" at bounding box center [408, 314] width 86 height 33
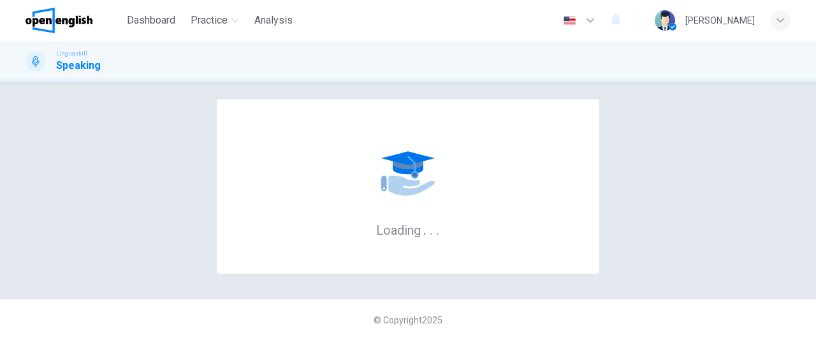
scroll to position [0, 0]
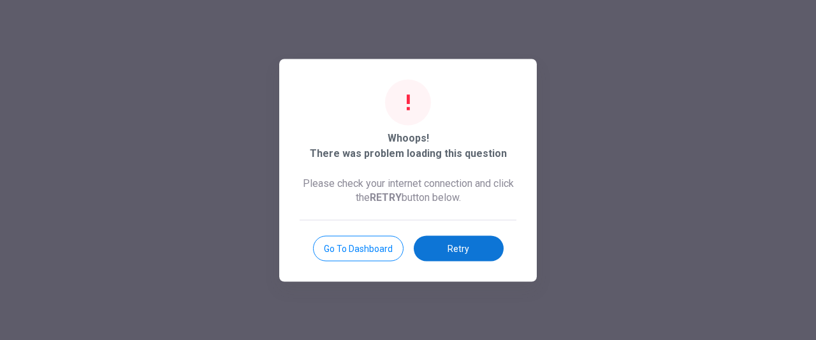
click at [436, 248] on button "Retry" at bounding box center [459, 247] width 90 height 25
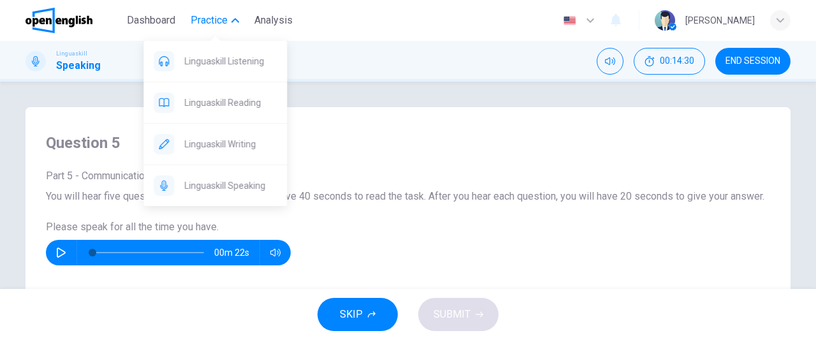
click at [212, 13] on span "Practice" at bounding box center [209, 20] width 37 height 15
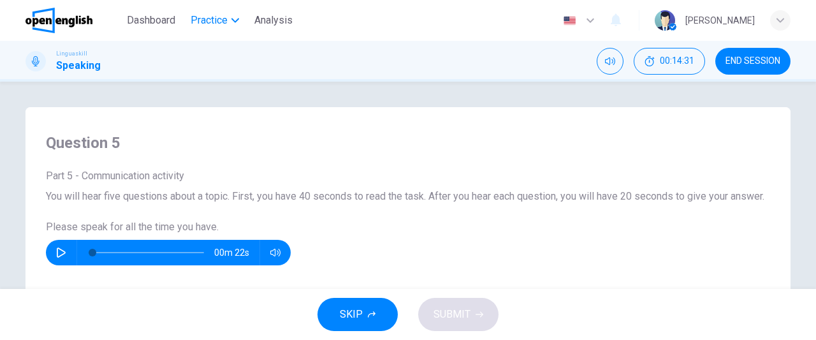
click at [212, 15] on span "Practice" at bounding box center [209, 20] width 37 height 15
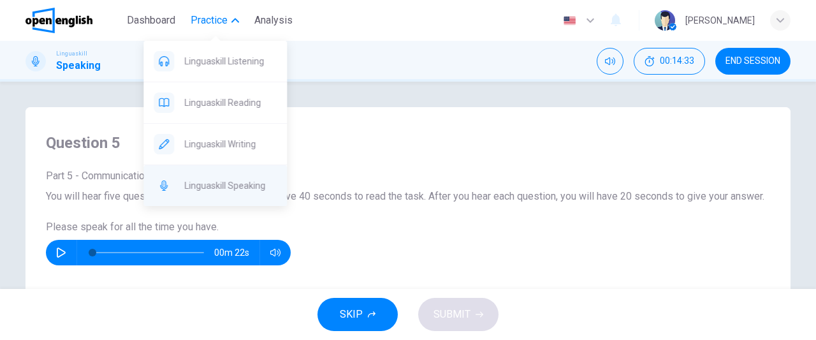
click at [225, 185] on span "Linguaskill Speaking" at bounding box center [230, 185] width 92 height 15
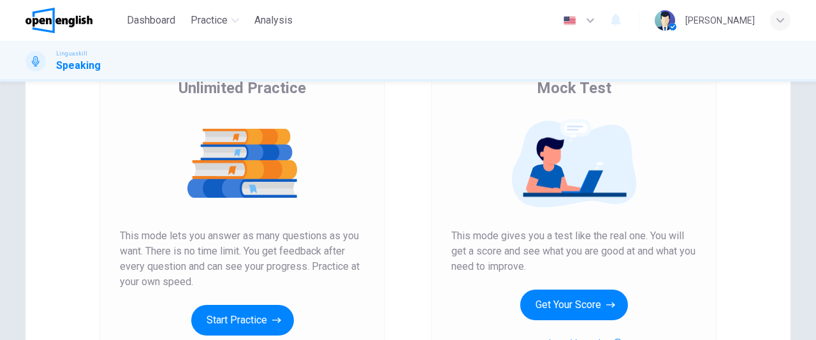
scroll to position [164, 0]
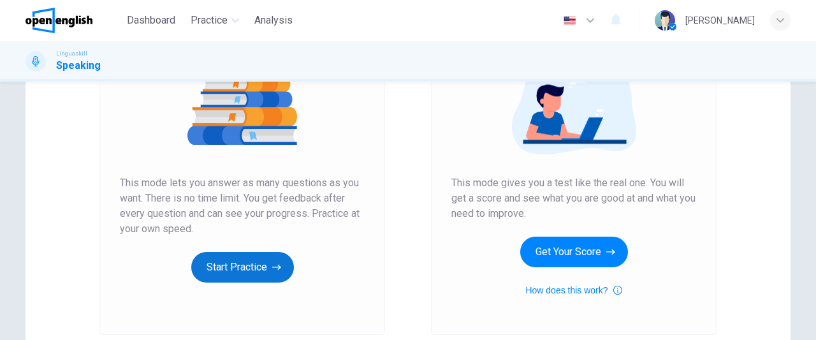
click at [240, 270] on button "Start Practice" at bounding box center [242, 267] width 103 height 31
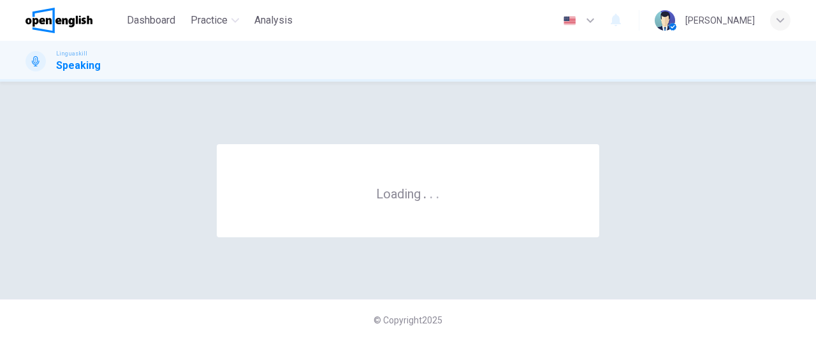
scroll to position [0, 0]
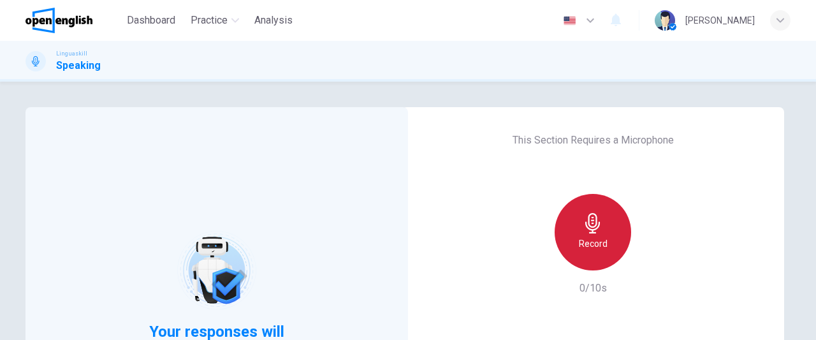
click at [598, 230] on icon "button" at bounding box center [592, 223] width 20 height 20
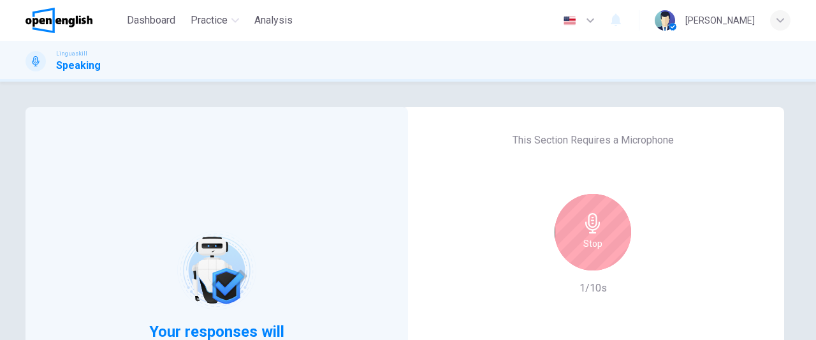
click at [589, 248] on h6 "Stop" at bounding box center [592, 243] width 19 height 15
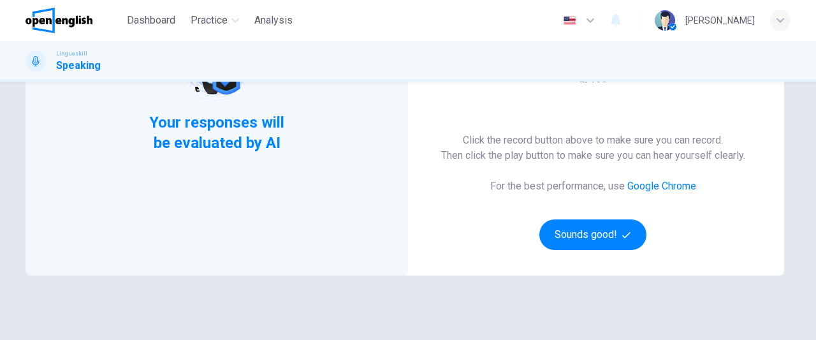
scroll to position [215, 0]
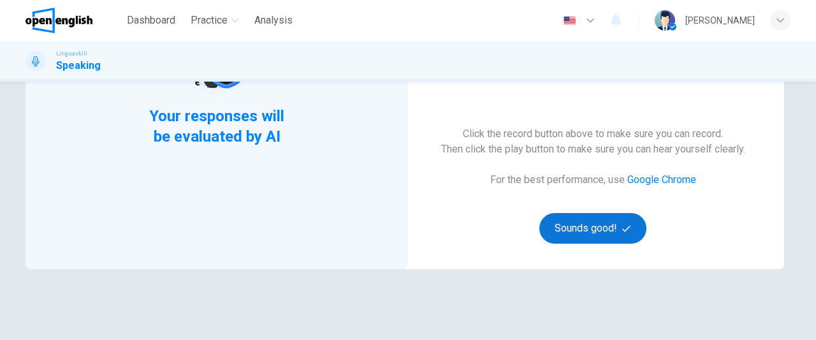
click at [573, 222] on button "Sounds good!" at bounding box center [592, 228] width 107 height 31
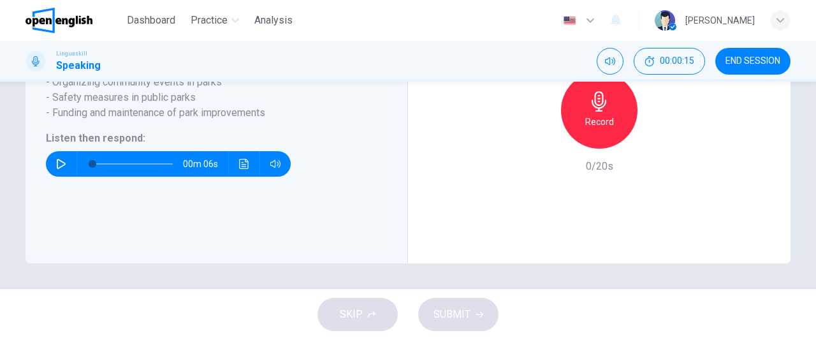
scroll to position [343, 0]
click at [57, 168] on icon "button" at bounding box center [61, 164] width 9 height 10
click at [600, 112] on icon "button" at bounding box center [599, 101] width 20 height 20
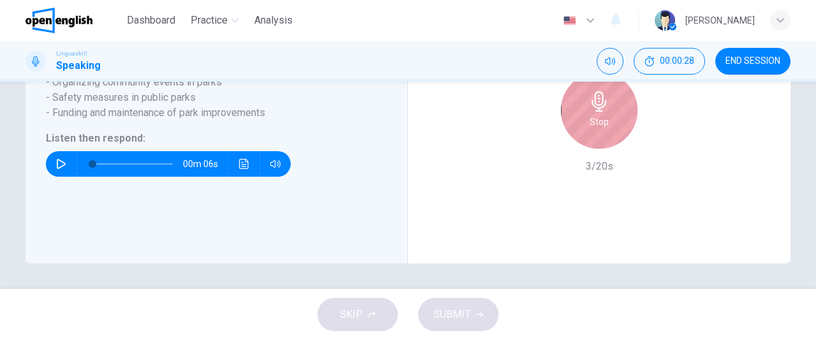
click at [600, 112] on icon "button" at bounding box center [599, 101] width 20 height 20
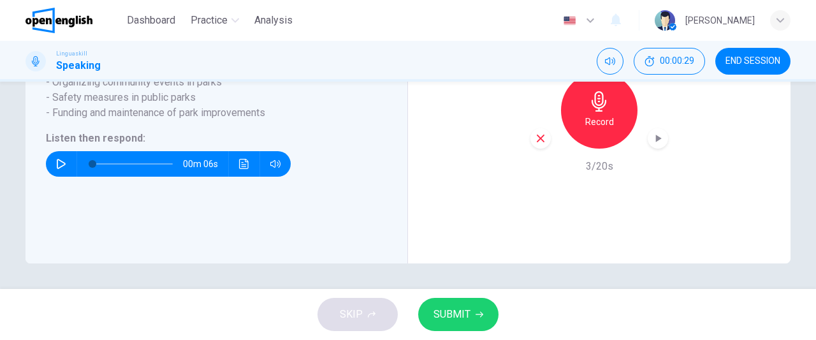
click at [539, 142] on icon "button" at bounding box center [541, 138] width 8 height 8
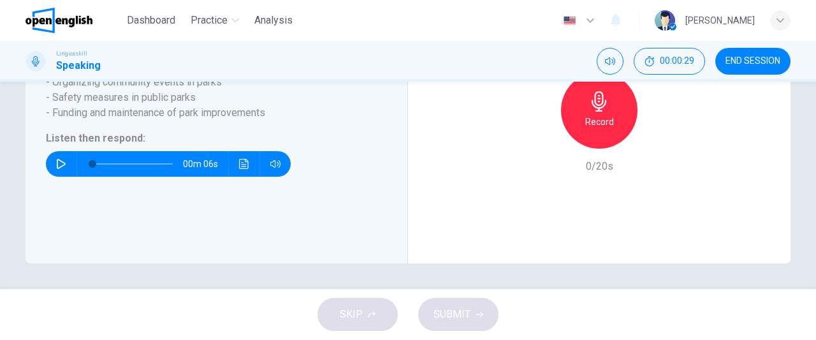
click at [616, 109] on div "Record" at bounding box center [599, 110] width 76 height 76
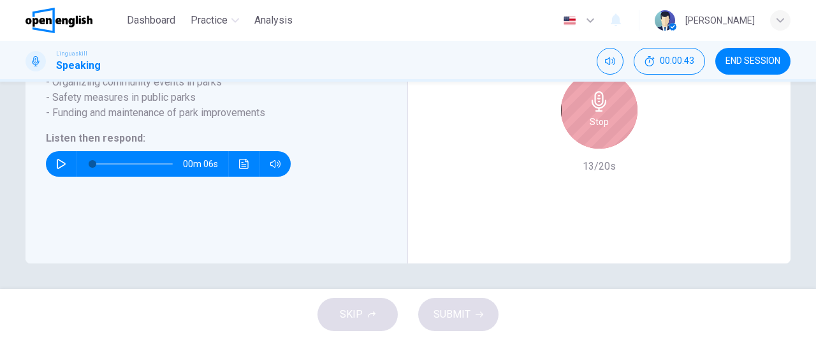
click at [616, 109] on div "Stop" at bounding box center [599, 110] width 76 height 76
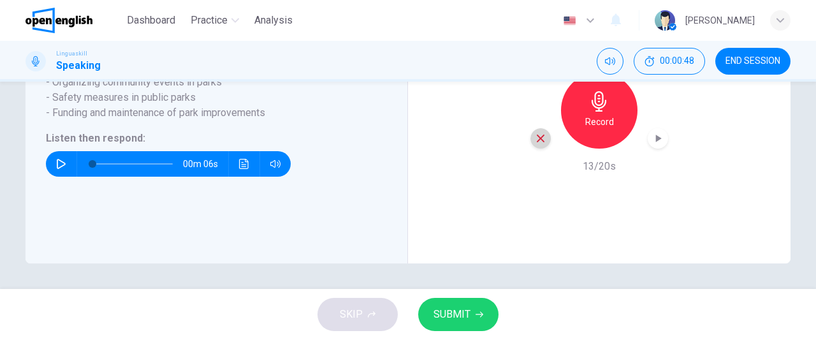
click at [540, 142] on icon "button" at bounding box center [540, 138] width 11 height 11
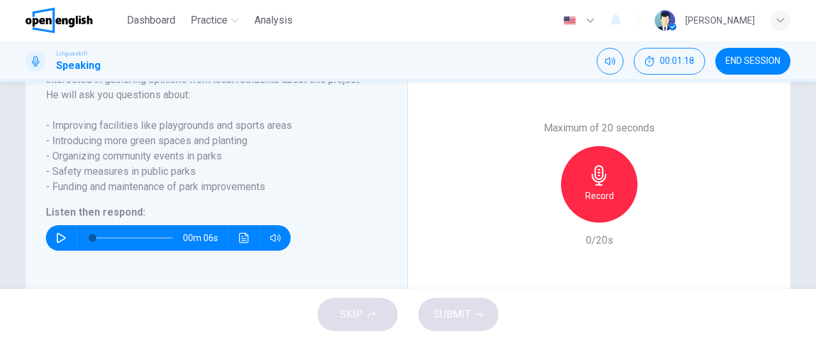
scroll to position [277, 0]
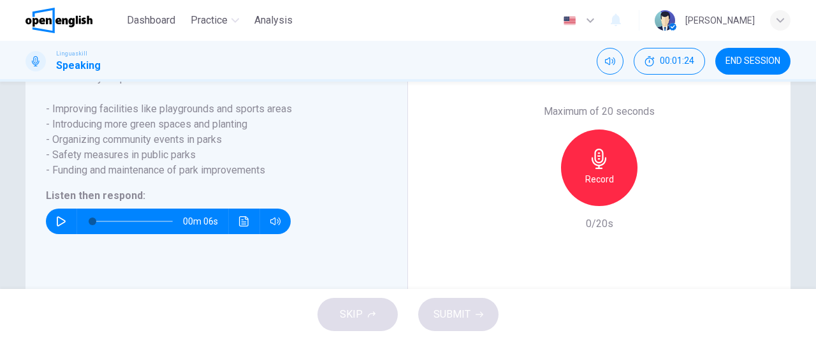
click at [613, 198] on div "Record" at bounding box center [599, 167] width 76 height 76
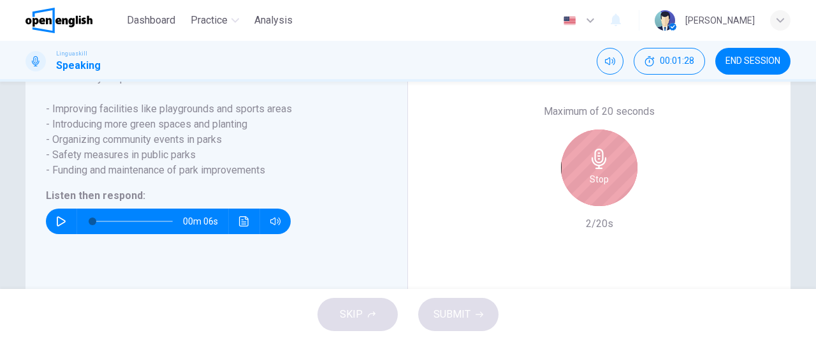
click at [613, 198] on div "Stop" at bounding box center [599, 167] width 76 height 76
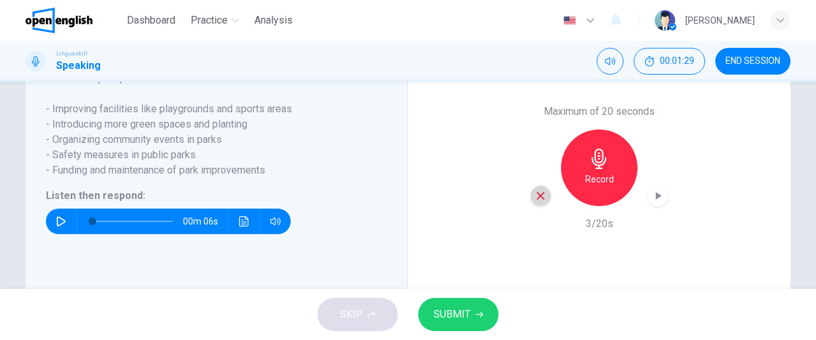
click at [542, 201] on icon "button" at bounding box center [540, 195] width 11 height 11
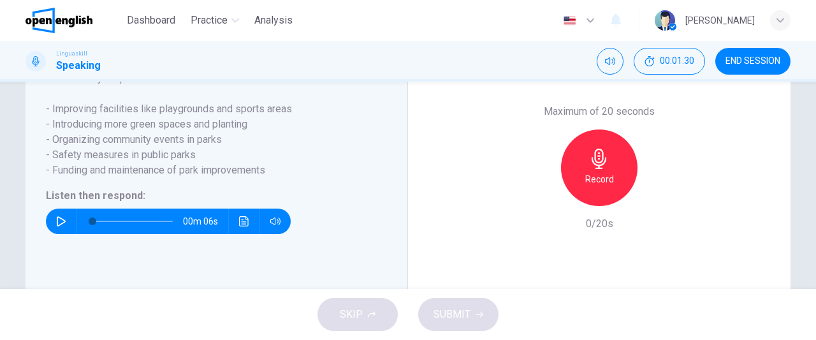
click at [600, 187] on h6 "Record" at bounding box center [599, 178] width 29 height 15
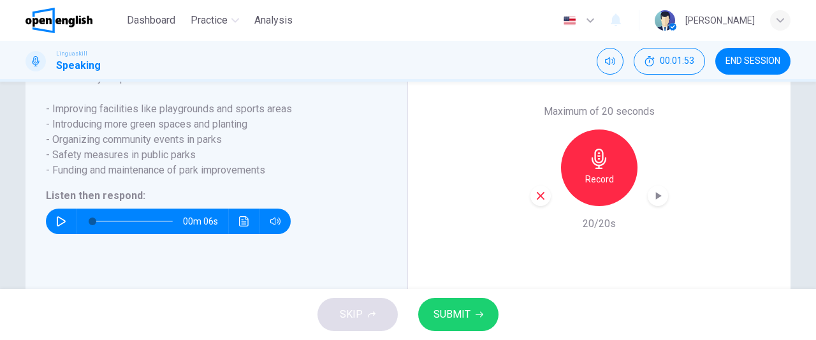
click at [538, 201] on icon "button" at bounding box center [540, 195] width 11 height 11
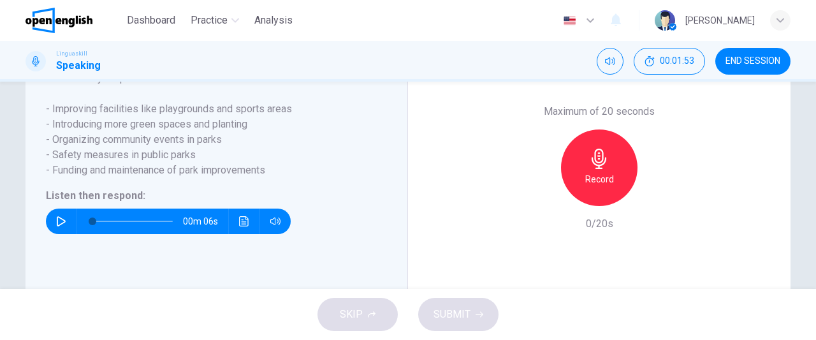
click at [593, 187] on h6 "Record" at bounding box center [599, 178] width 29 height 15
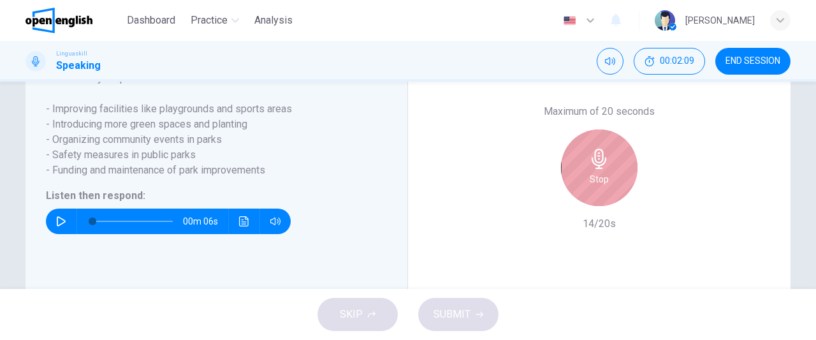
click at [593, 187] on h6 "Stop" at bounding box center [598, 178] width 19 height 15
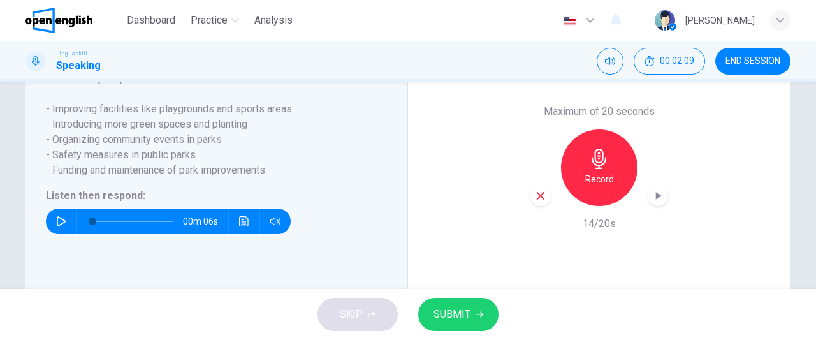
click at [539, 201] on icon "button" at bounding box center [540, 195] width 11 height 11
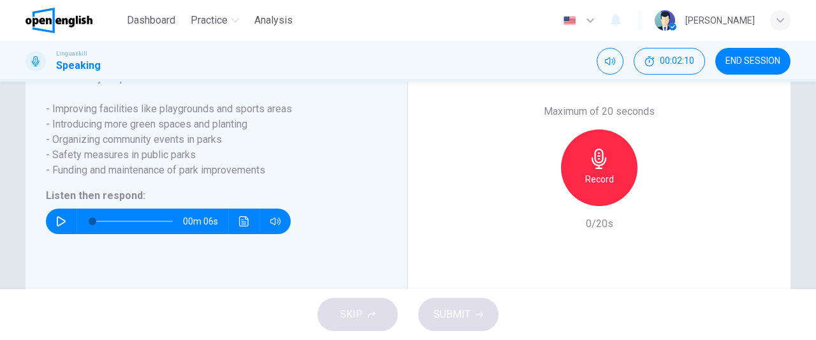
click at [605, 187] on h6 "Record" at bounding box center [599, 178] width 29 height 15
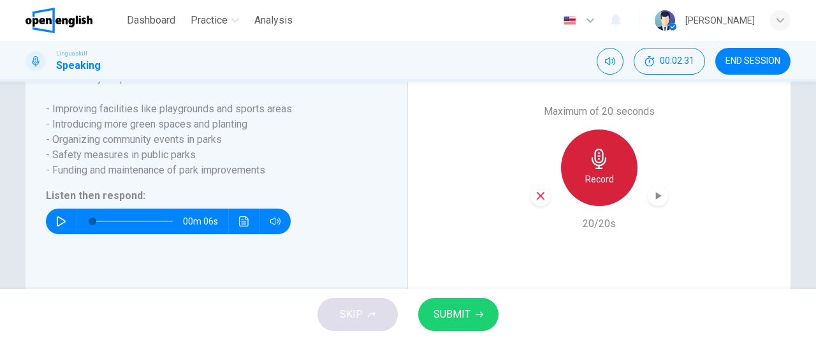
click at [605, 195] on div "Record" at bounding box center [599, 167] width 76 height 76
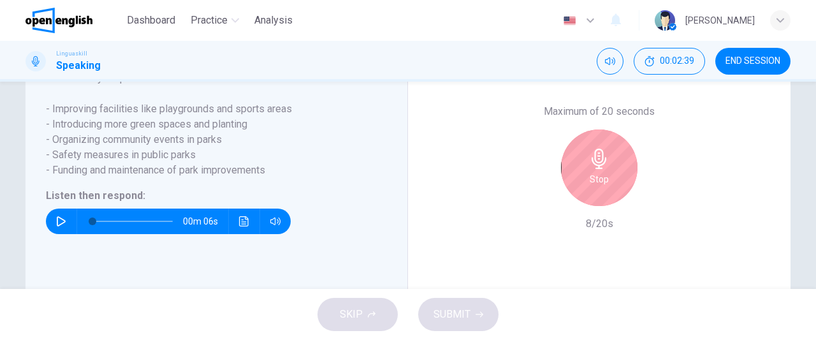
click at [578, 201] on div "Stop" at bounding box center [599, 167] width 76 height 76
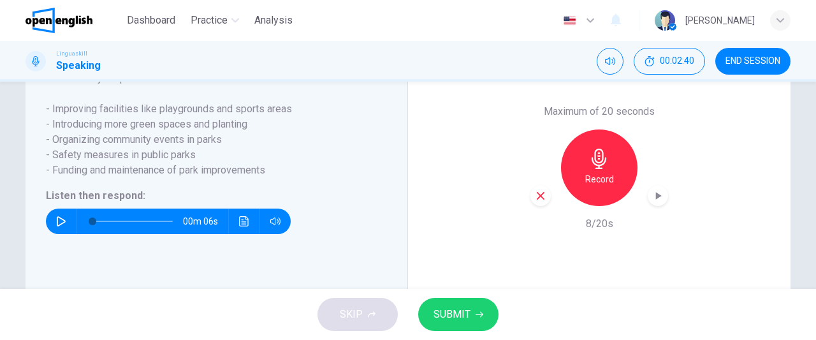
click at [538, 201] on icon "button" at bounding box center [540, 195] width 11 height 11
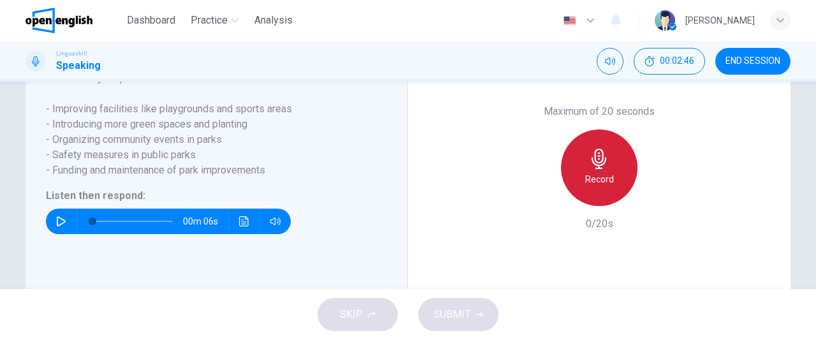
click at [588, 187] on h6 "Record" at bounding box center [599, 178] width 29 height 15
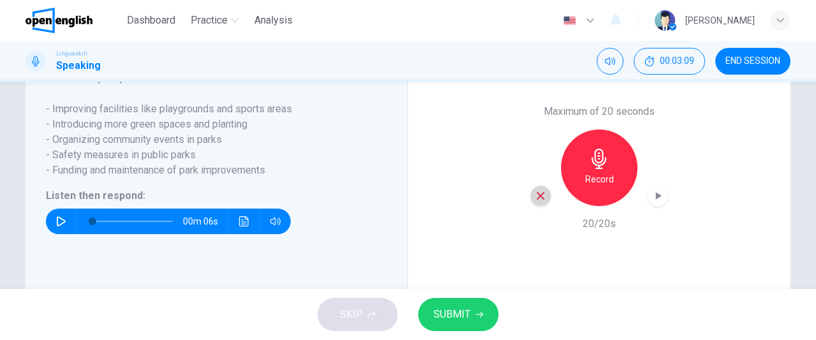
click at [537, 201] on icon "button" at bounding box center [540, 195] width 11 height 11
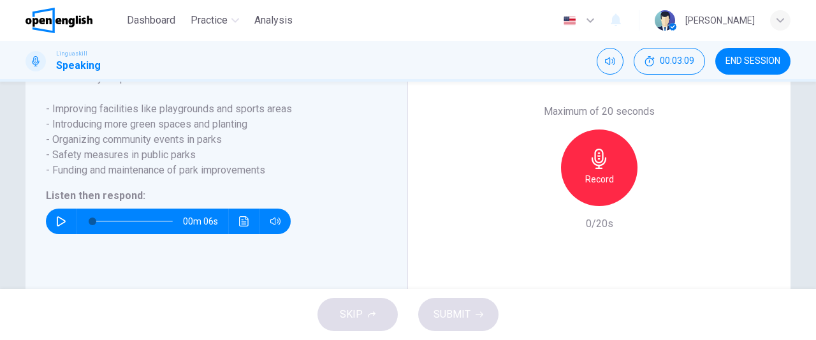
click at [587, 206] on div "Record" at bounding box center [599, 167] width 76 height 76
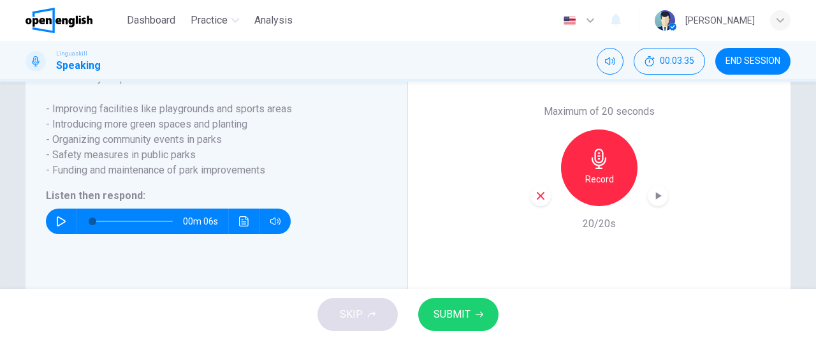
click at [470, 315] on button "SUBMIT" at bounding box center [458, 314] width 80 height 33
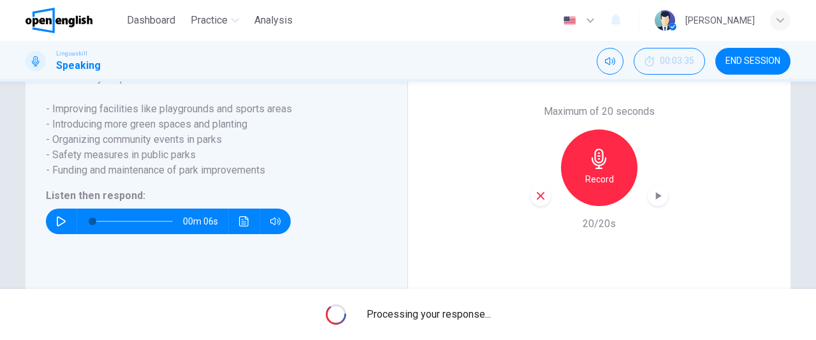
scroll to position [302, 0]
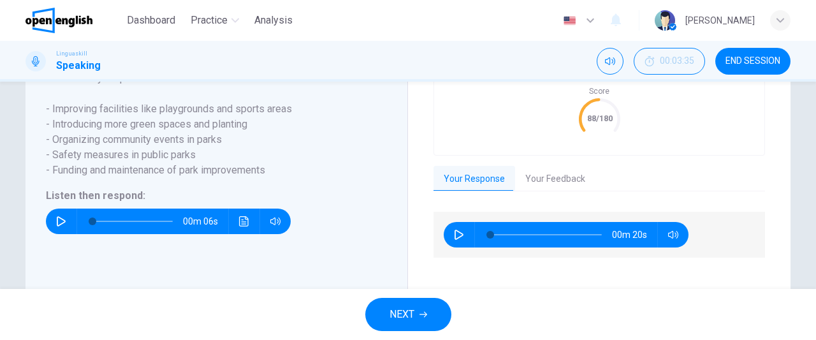
click at [558, 192] on button "Your Feedback" at bounding box center [555, 179] width 80 height 27
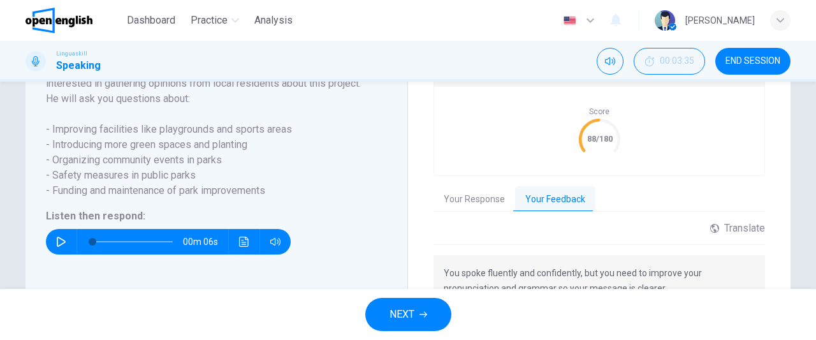
scroll to position [250, 0]
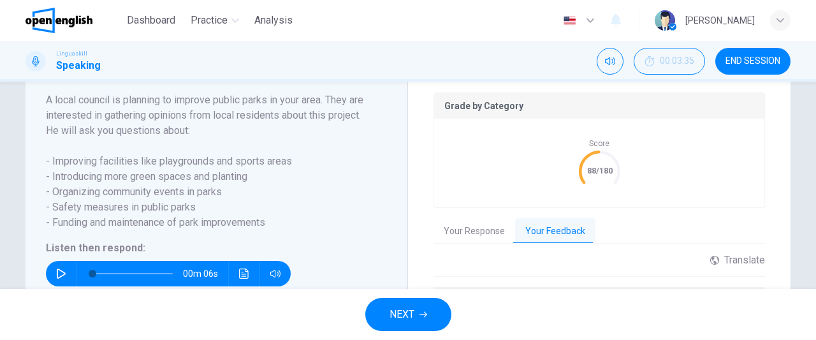
click at [57, 278] on icon "button" at bounding box center [61, 273] width 9 height 10
click at [57, 278] on icon "button" at bounding box center [61, 273] width 10 height 10
click at [405, 310] on span "NEXT" at bounding box center [401, 314] width 25 height 18
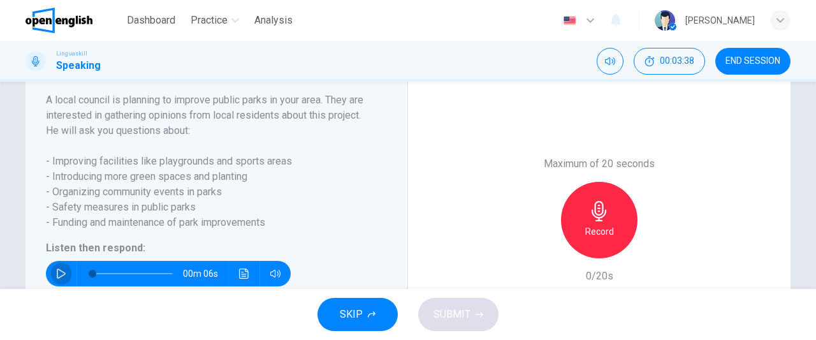
click at [52, 277] on button "button" at bounding box center [61, 273] width 20 height 25
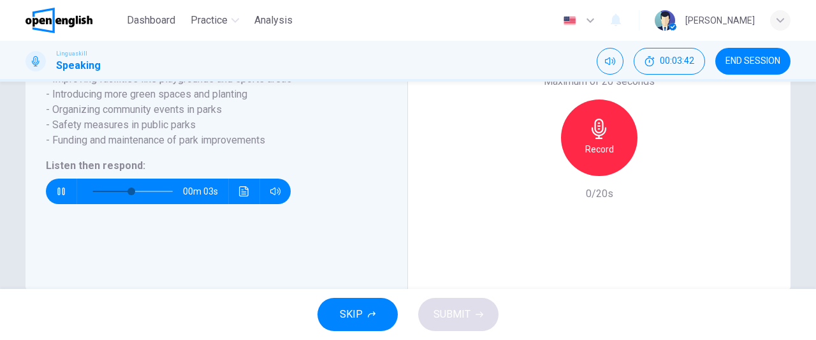
scroll to position [321, 0]
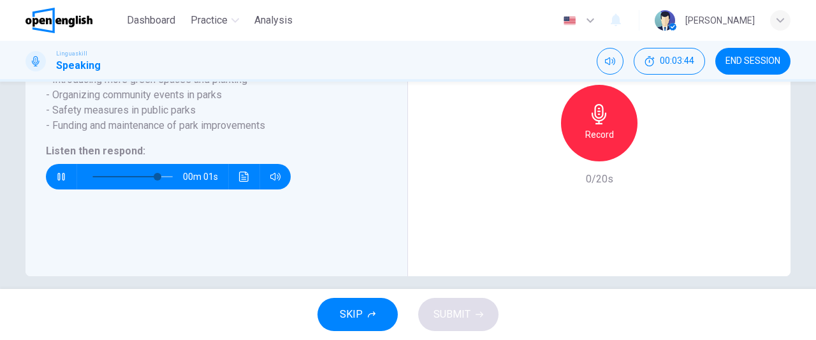
type input "*"
click at [602, 142] on h6 "Record" at bounding box center [599, 134] width 29 height 15
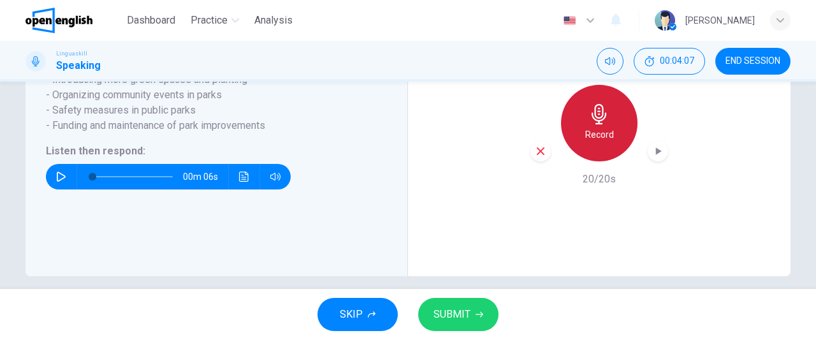
click at [602, 142] on h6 "Record" at bounding box center [599, 134] width 29 height 15
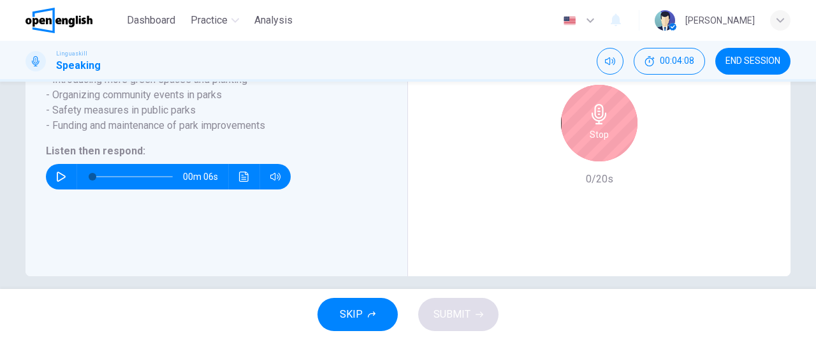
click at [600, 142] on h6 "Stop" at bounding box center [598, 134] width 19 height 15
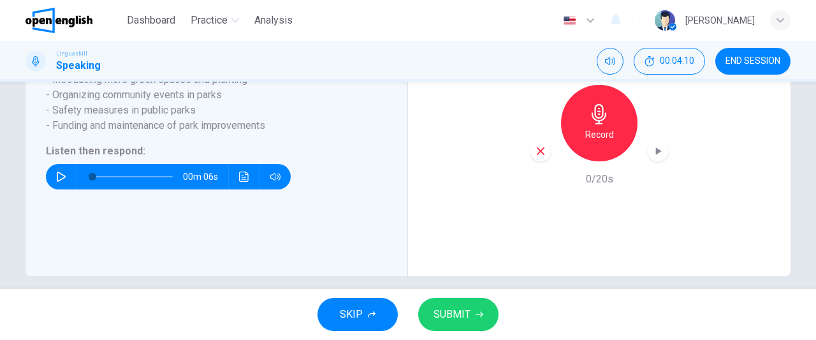
click at [535, 157] on icon "button" at bounding box center [540, 150] width 11 height 11
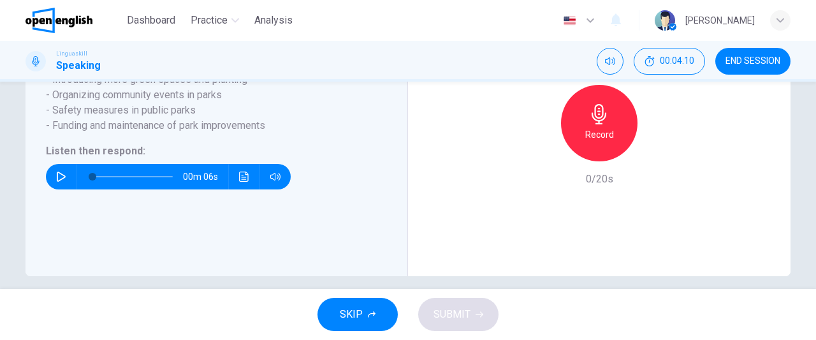
click at [609, 142] on h6 "Record" at bounding box center [599, 134] width 29 height 15
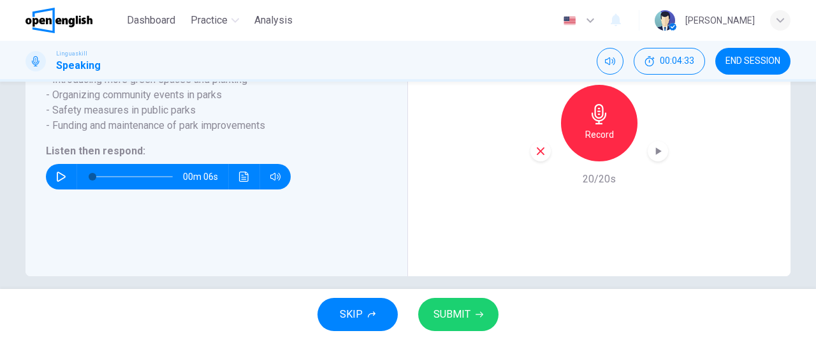
click at [535, 157] on icon "button" at bounding box center [540, 150] width 11 height 11
